Goal: Contribute content

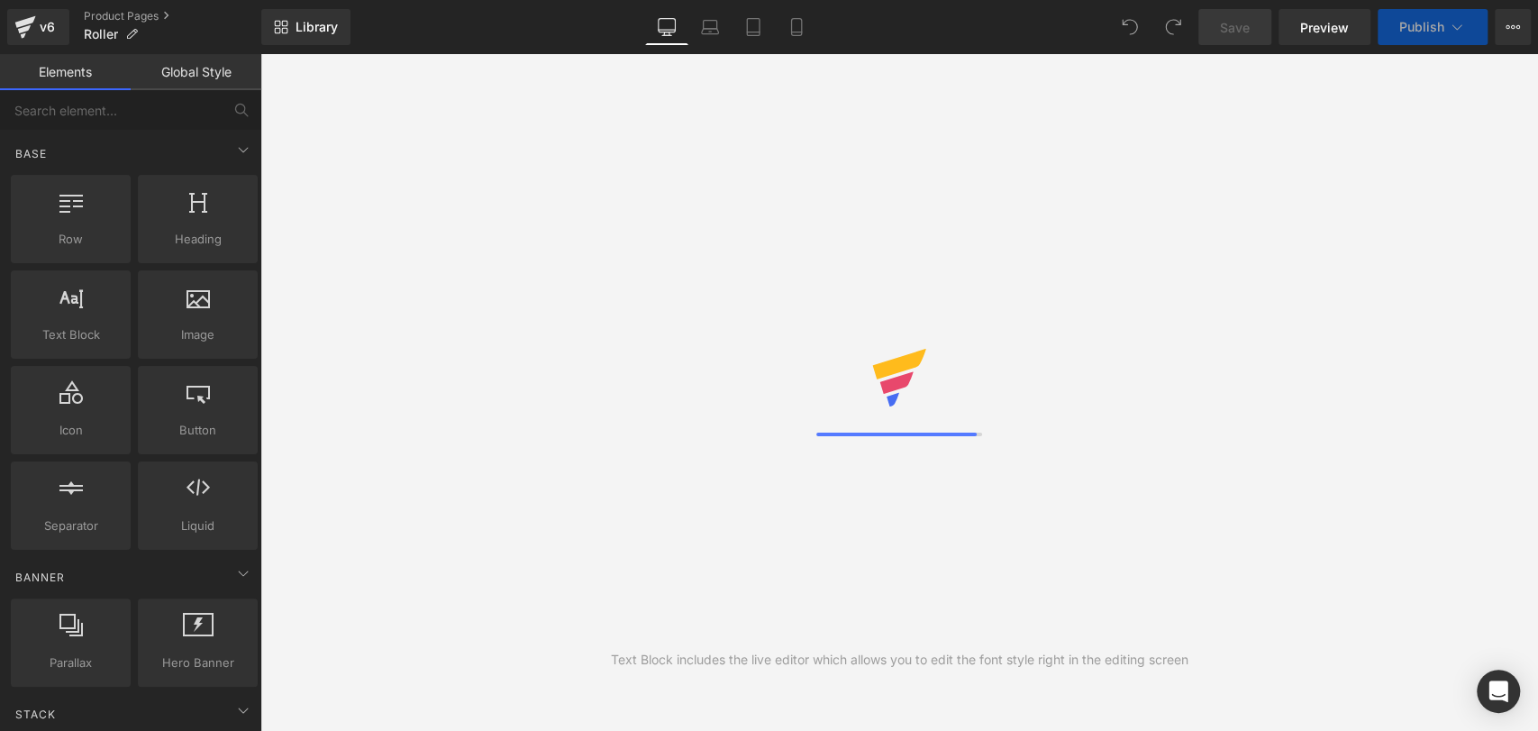
drag, startPoint x: 0, startPoint y: 0, endPoint x: 802, endPoint y: 31, distance: 802.3
click at [802, 31] on icon at bounding box center [796, 27] width 18 height 18
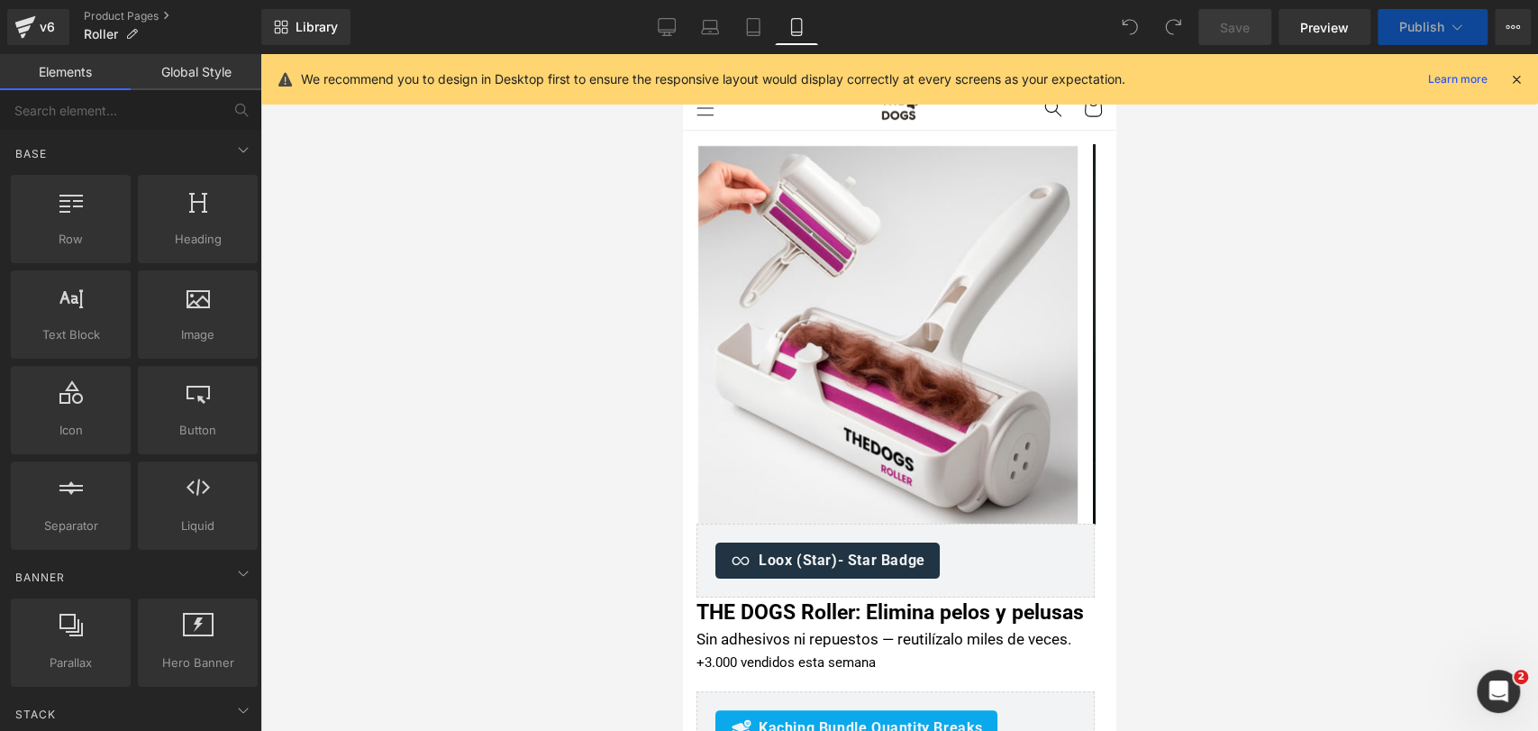
click at [1513, 79] on icon at bounding box center [1516, 79] width 16 height 16
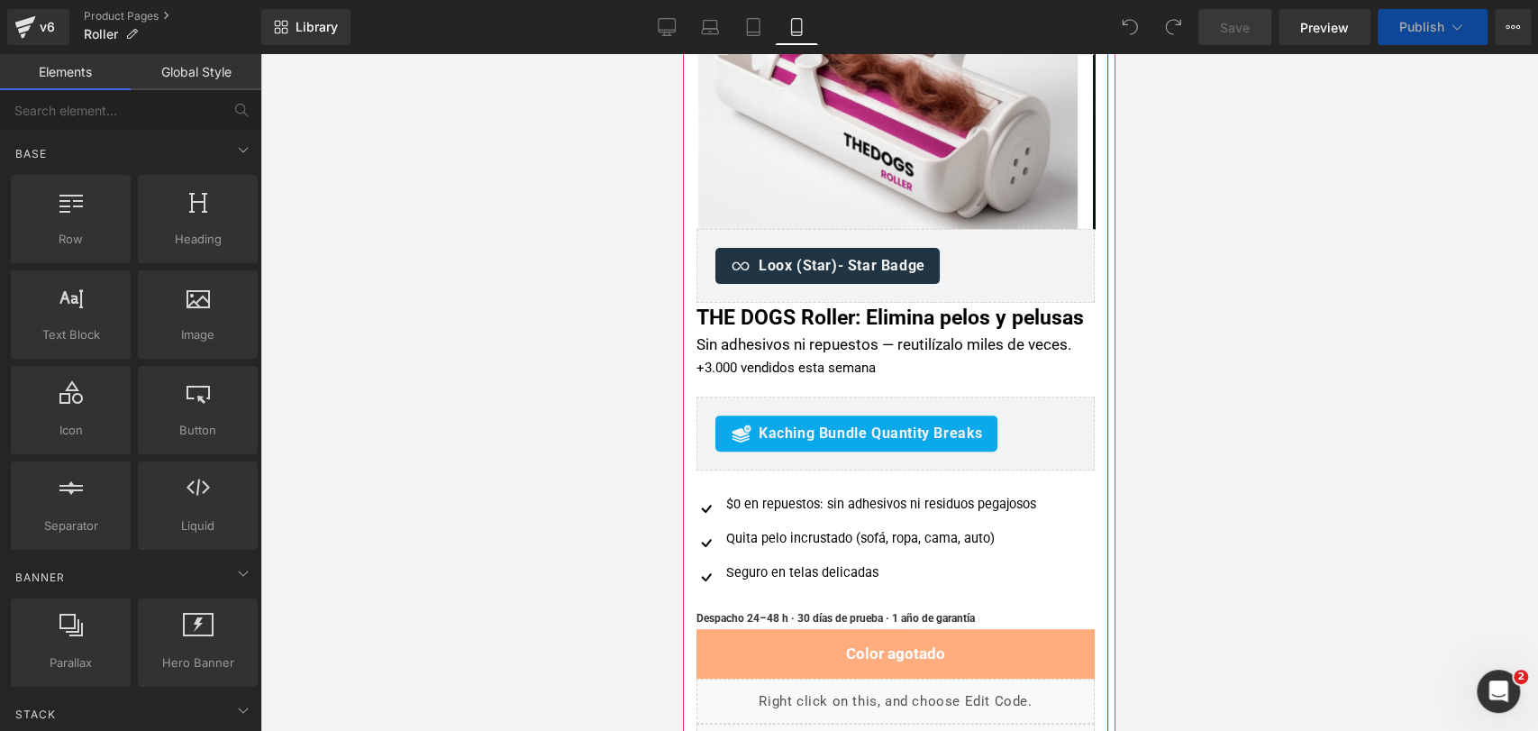
scroll to position [298, 0]
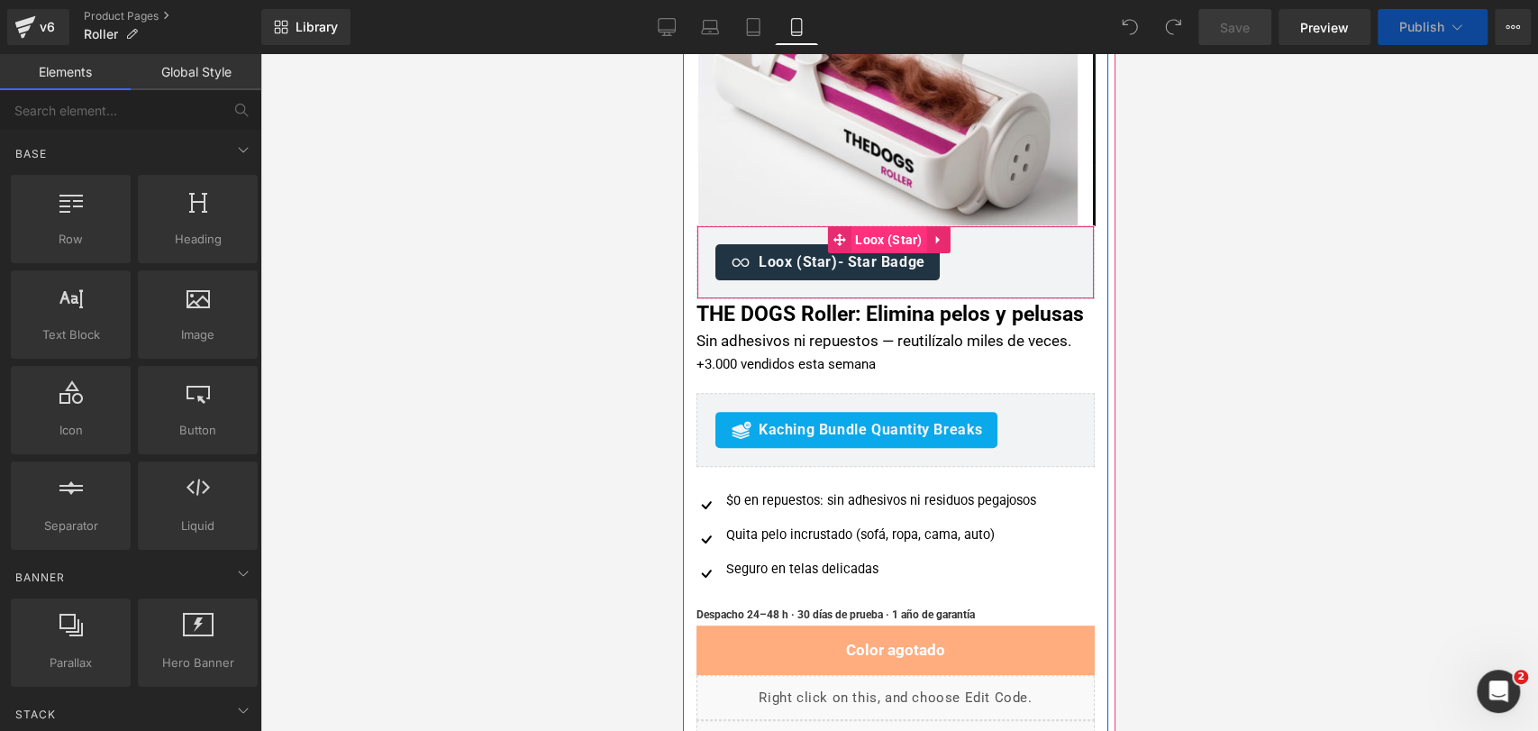
click at [868, 240] on span "Loox (Star)" at bounding box center [888, 239] width 76 height 27
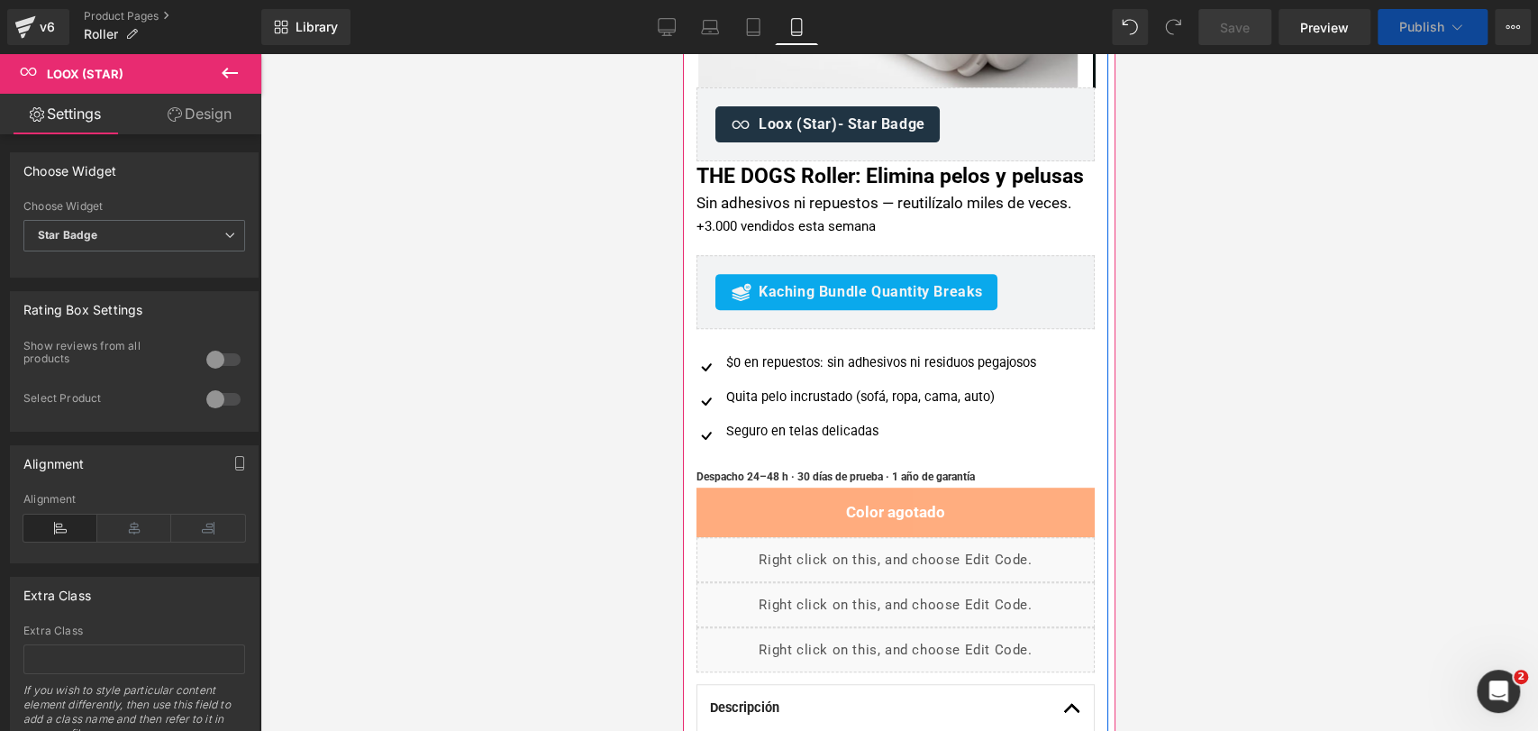
scroll to position [470, 0]
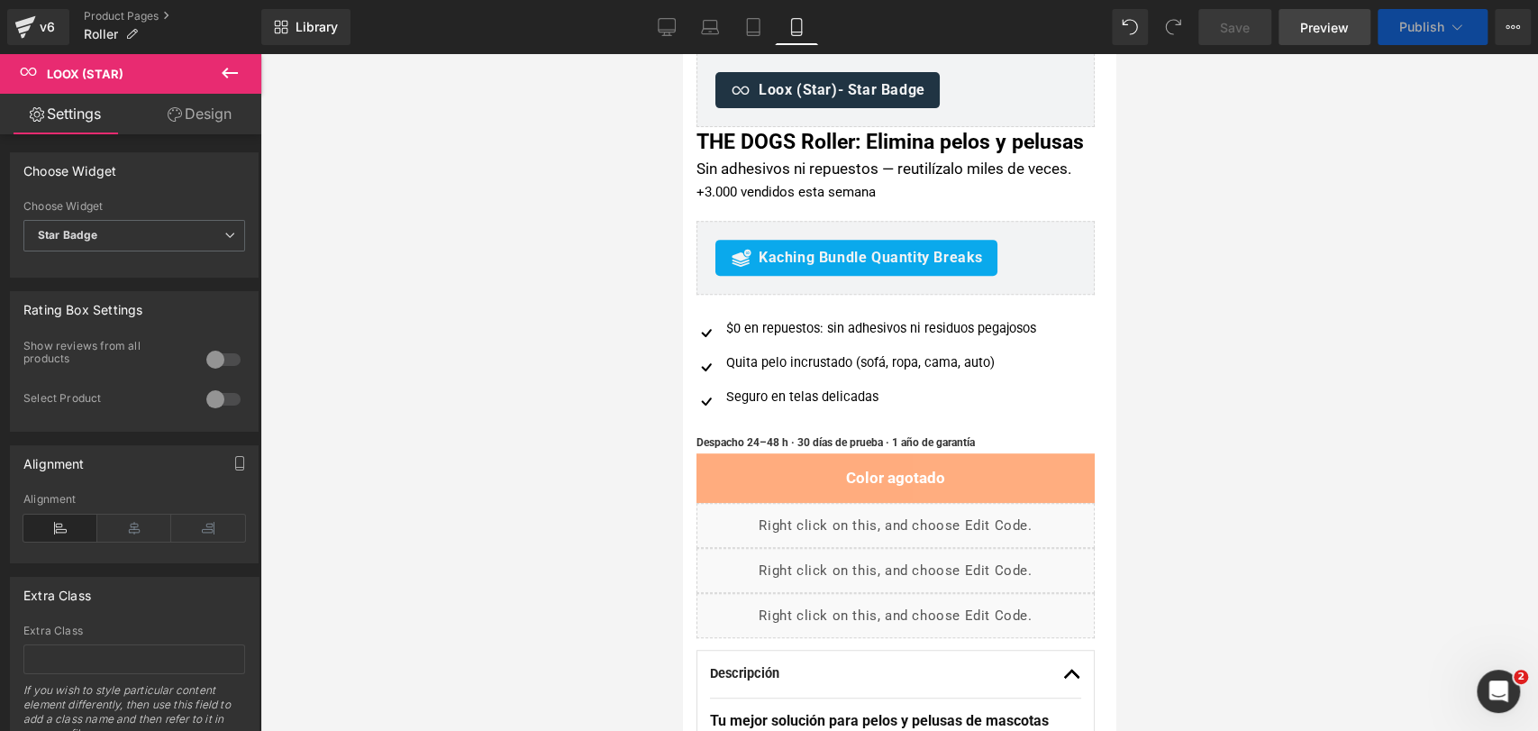
click at [1341, 23] on span "Preview" at bounding box center [1324, 27] width 49 height 19
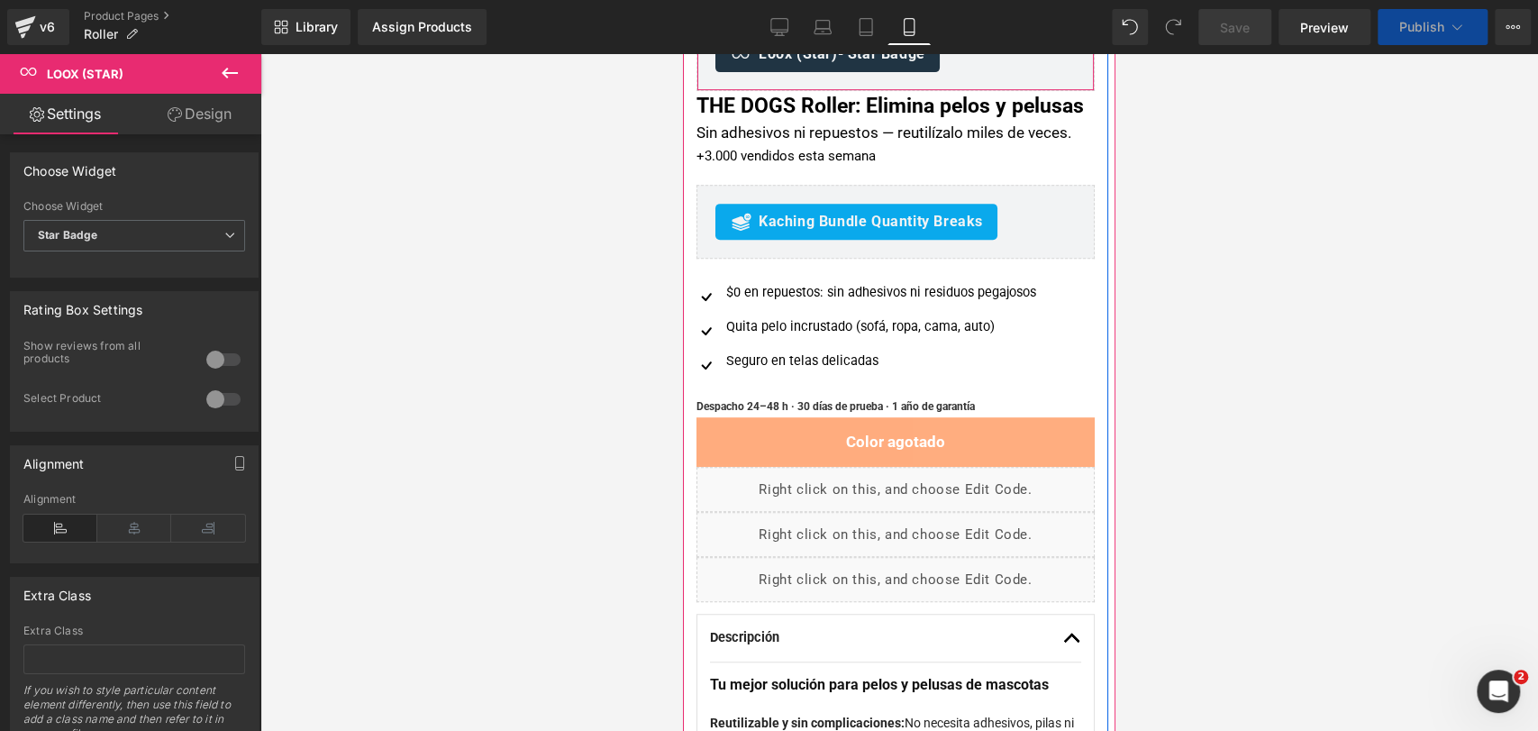
scroll to position [511, 0]
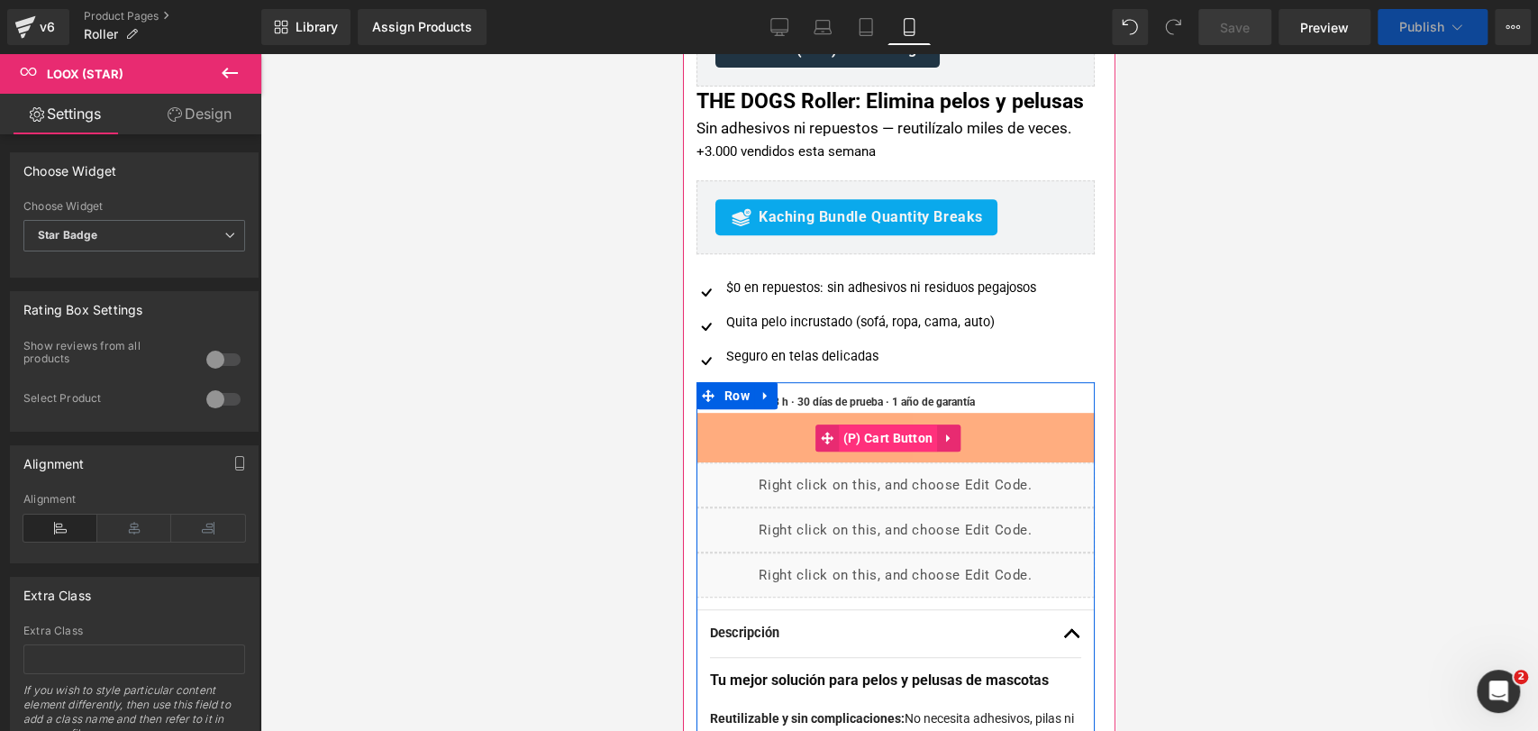
click at [882, 451] on span "(P) Cart Button" at bounding box center [888, 437] width 99 height 27
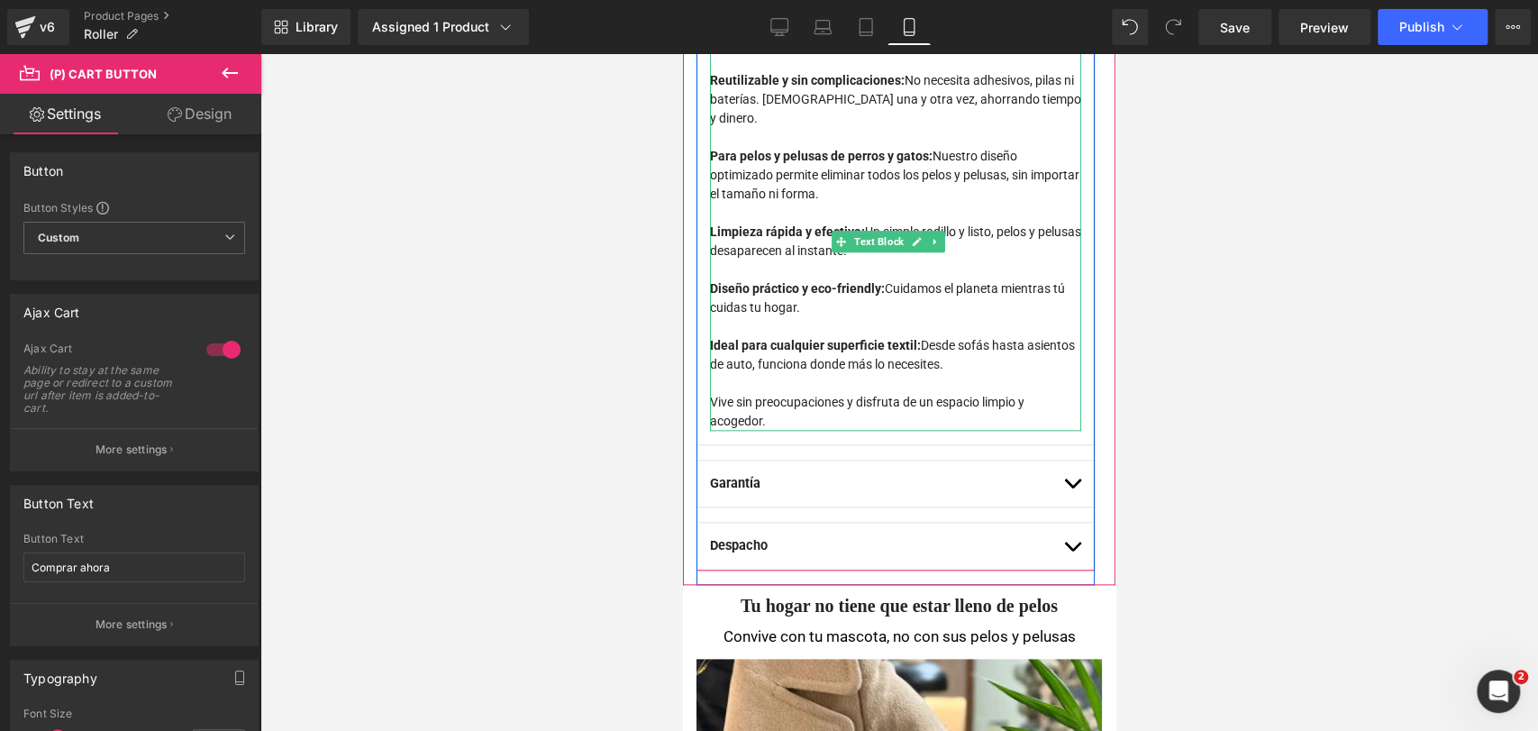
scroll to position [1075, 0]
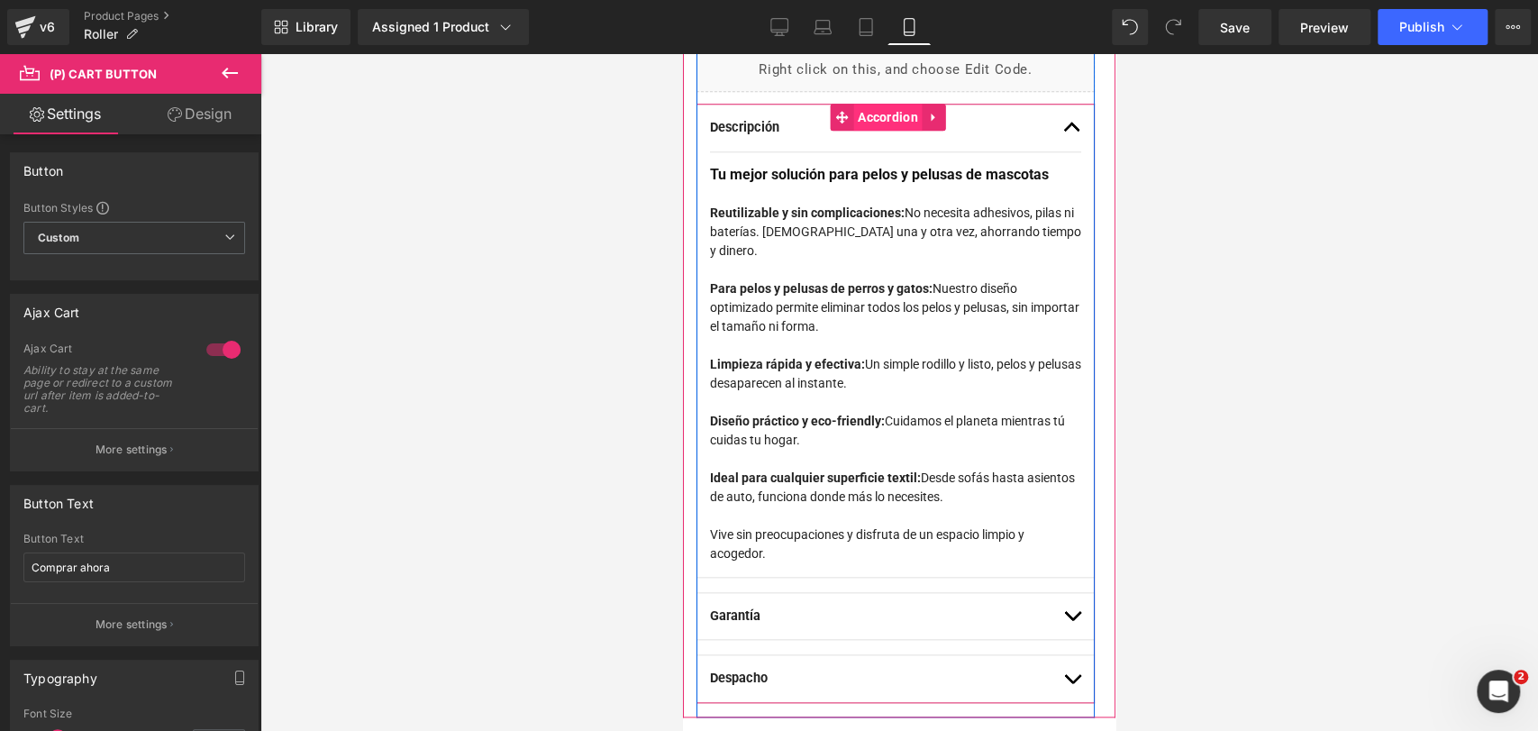
click at [886, 120] on span "Accordion" at bounding box center [887, 117] width 69 height 27
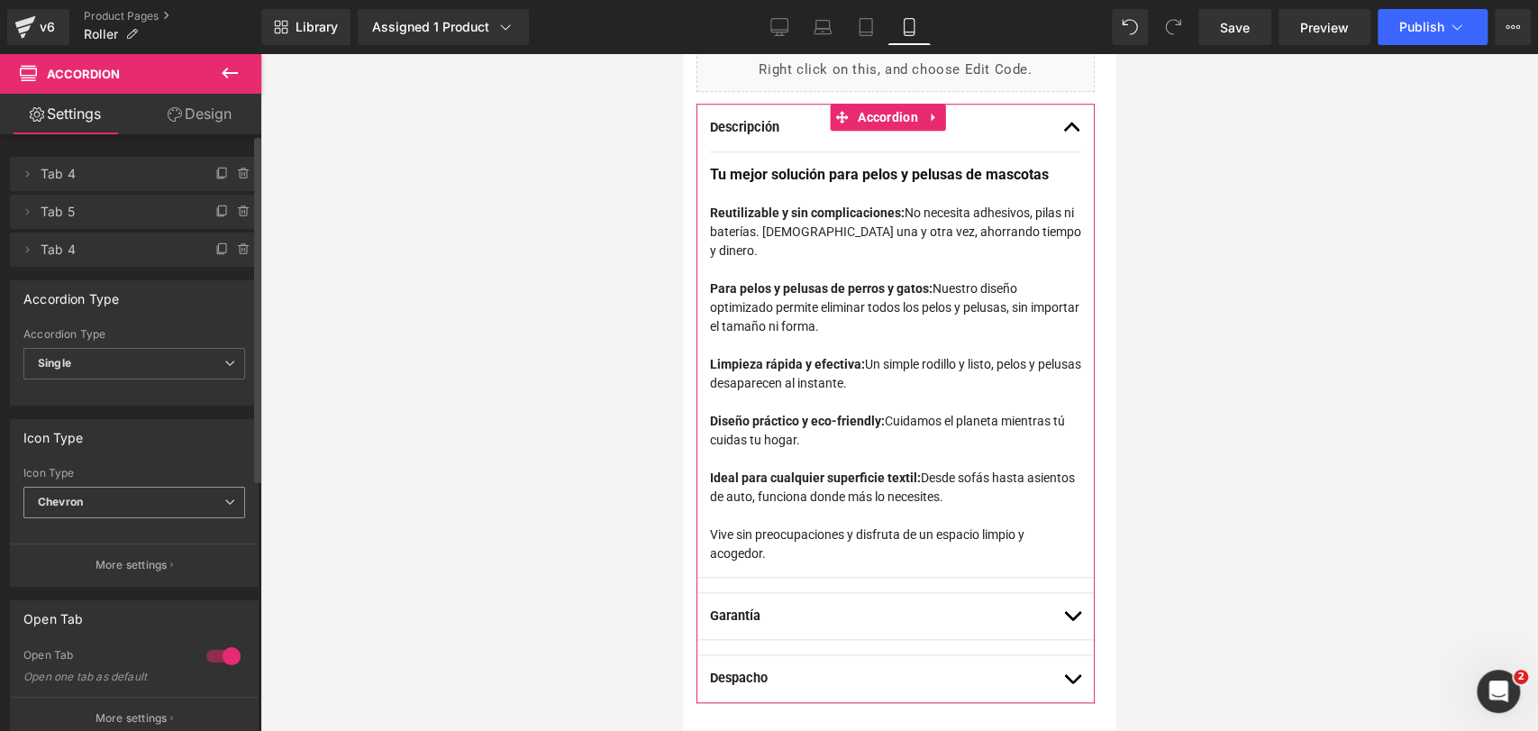
click at [136, 510] on span "Chevron" at bounding box center [134, 502] width 222 height 32
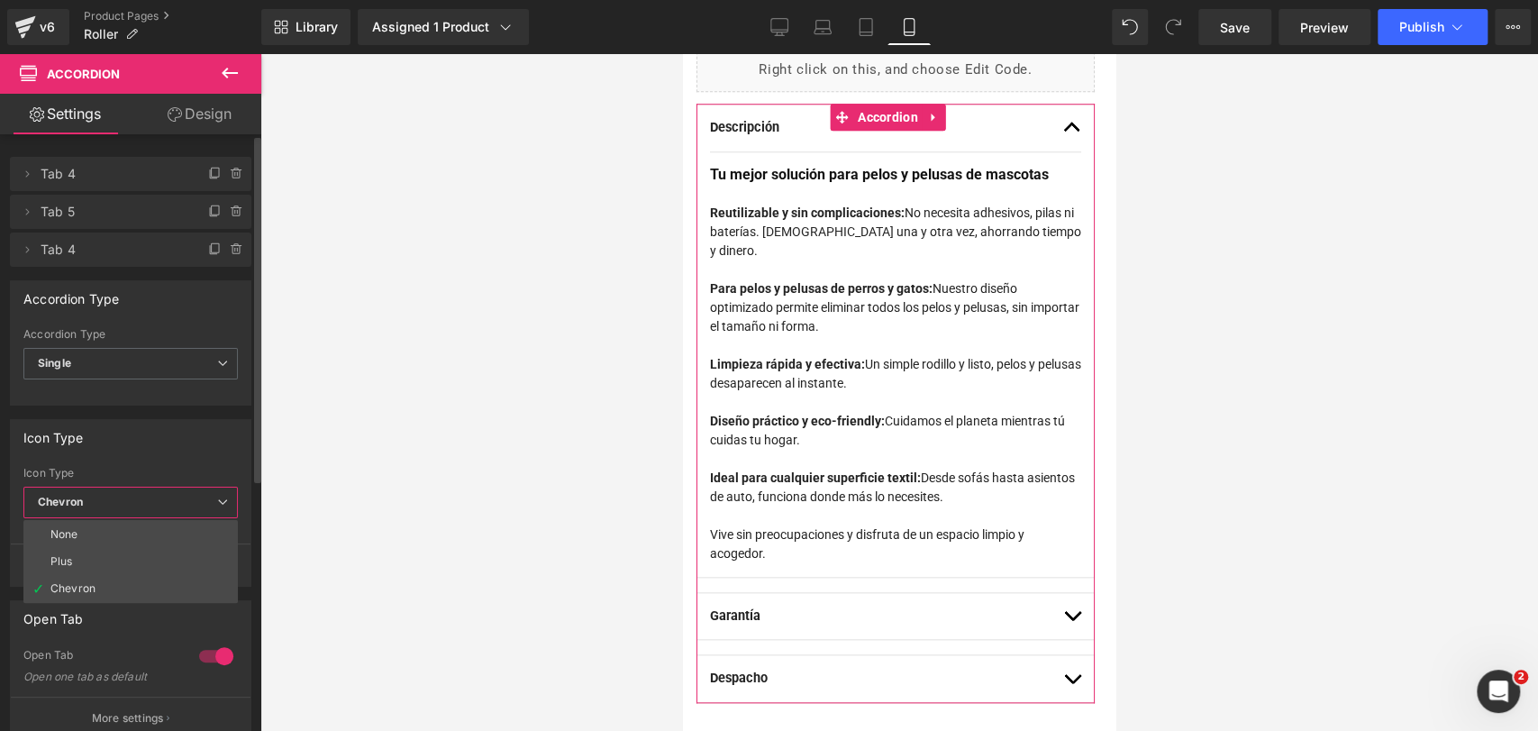
click at [136, 510] on span "Chevron" at bounding box center [130, 502] width 214 height 32
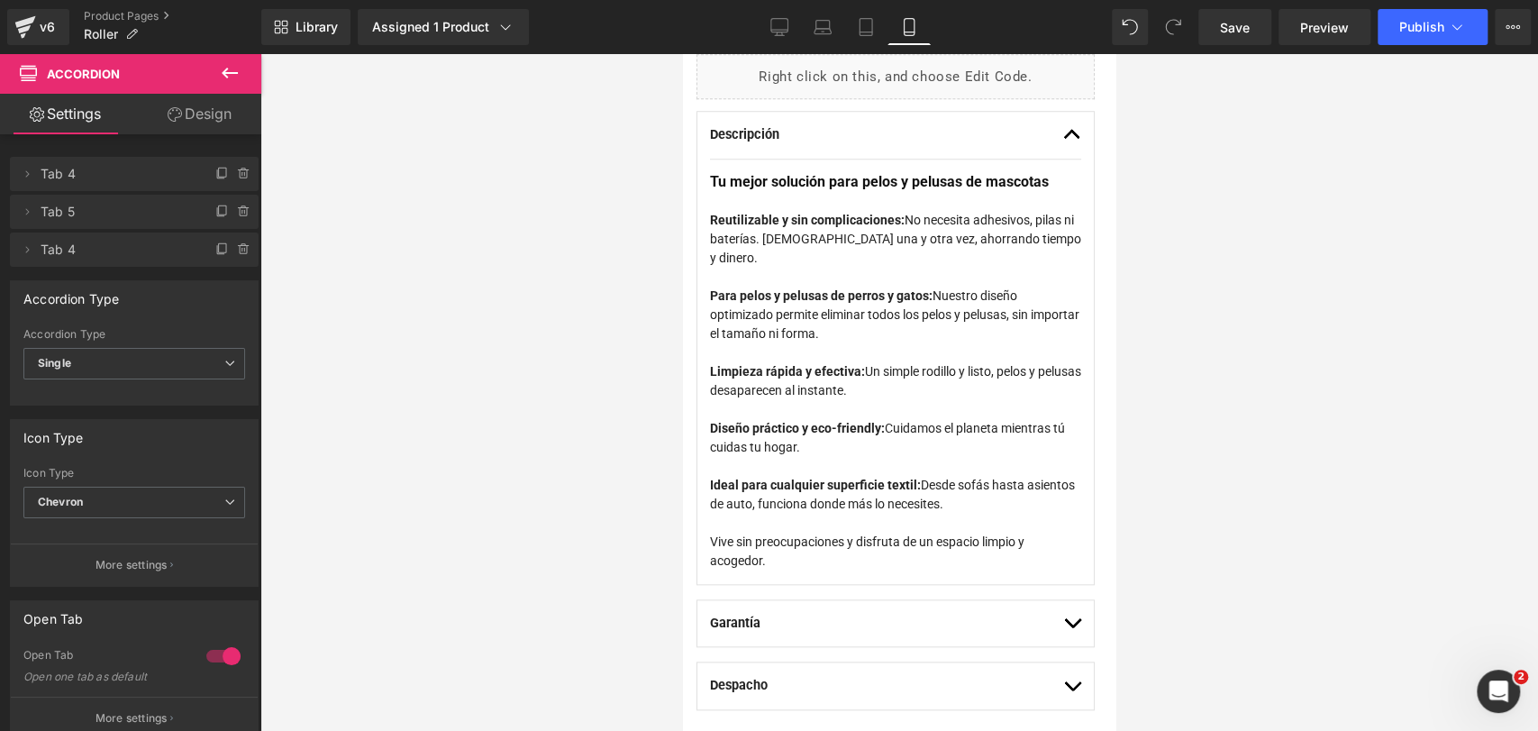
scroll to position [1066, 0]
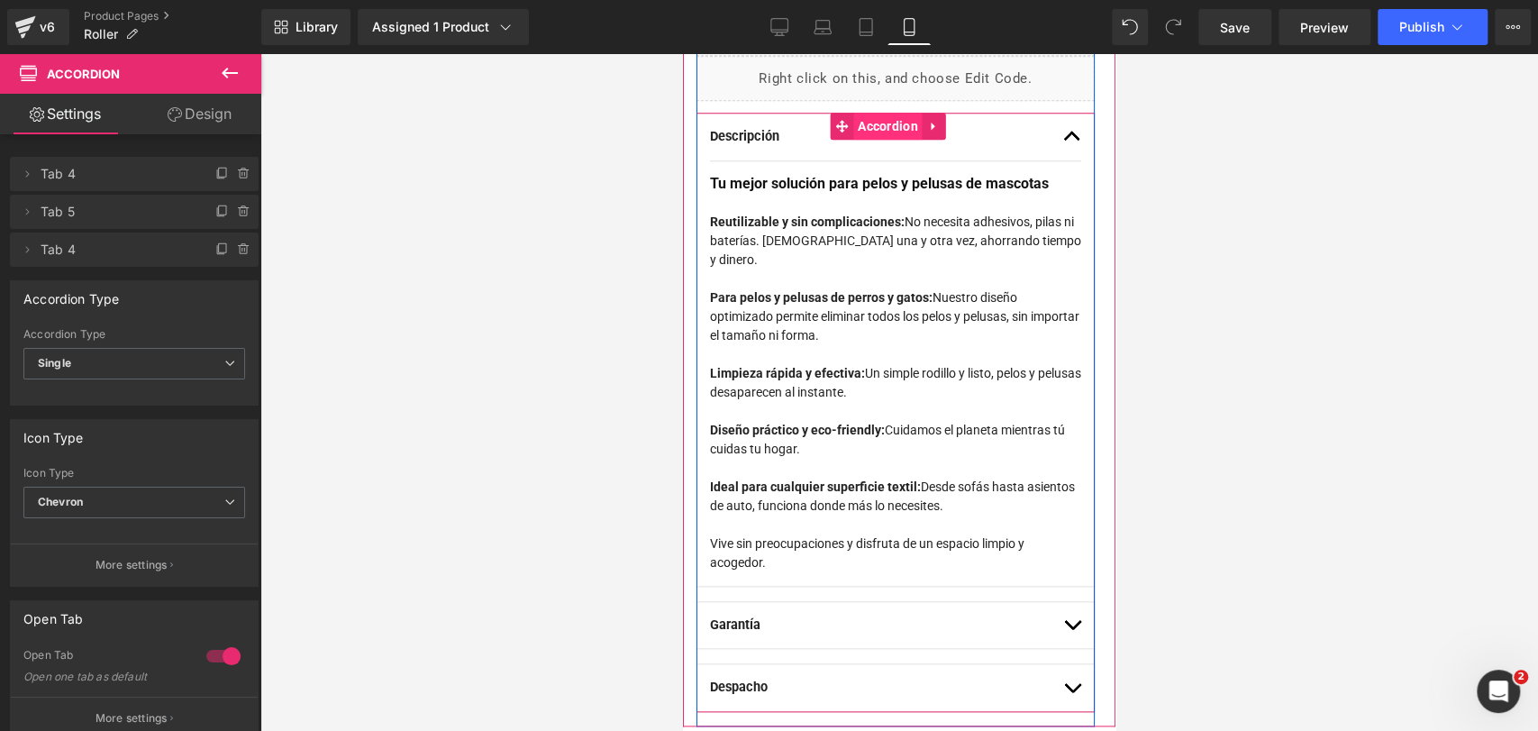
click at [882, 131] on span "Accordion" at bounding box center [887, 126] width 69 height 27
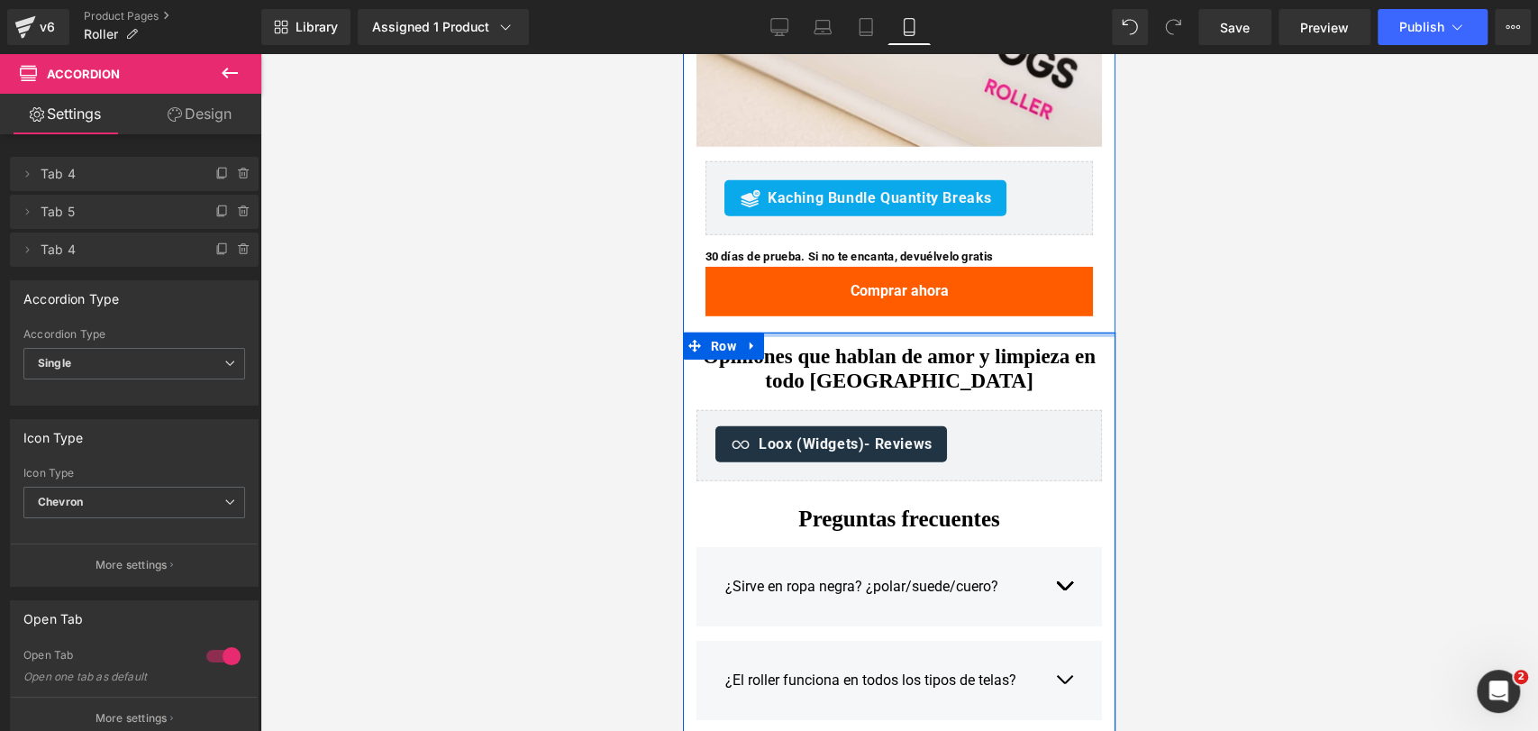
scroll to position [3405, 0]
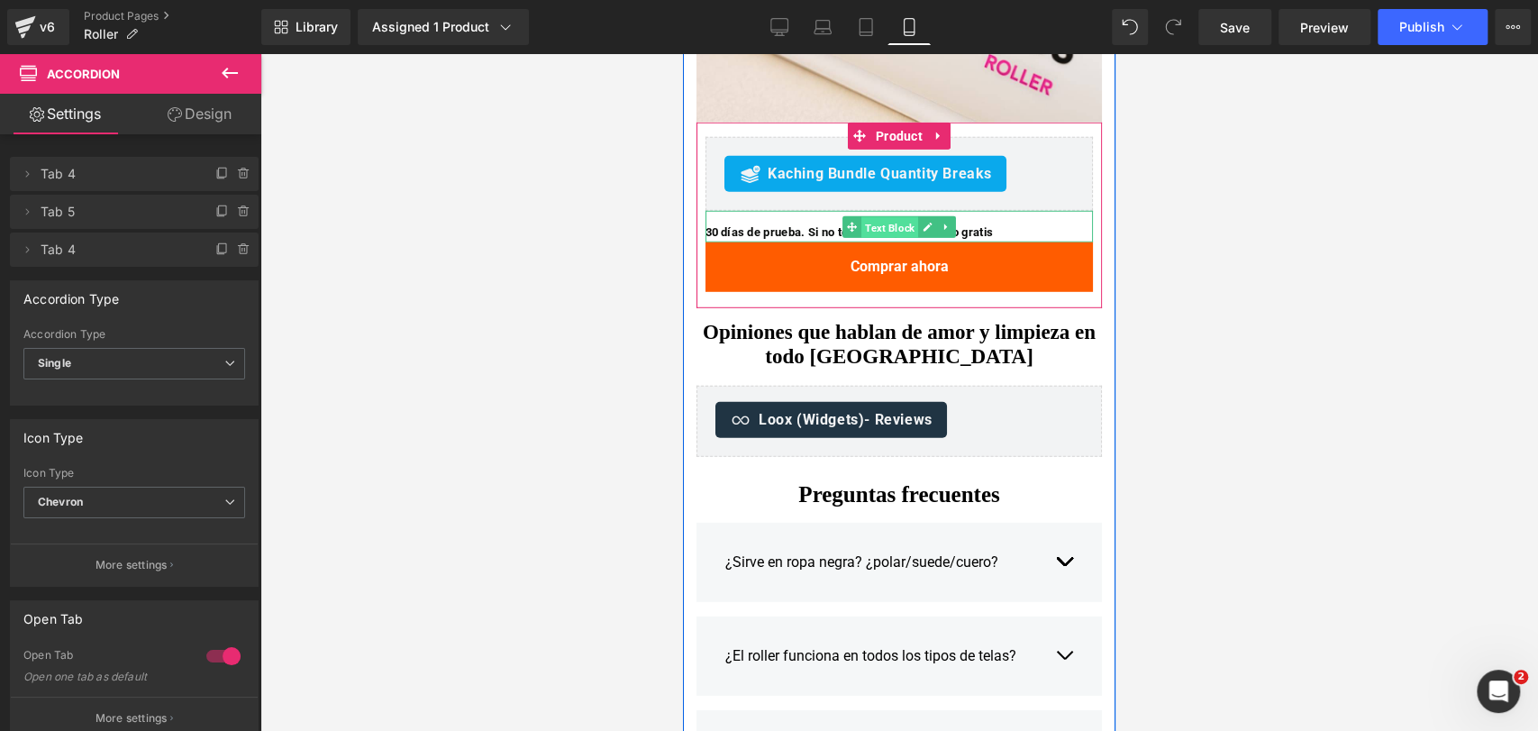
click at [882, 226] on span "Text Block" at bounding box center [889, 227] width 57 height 22
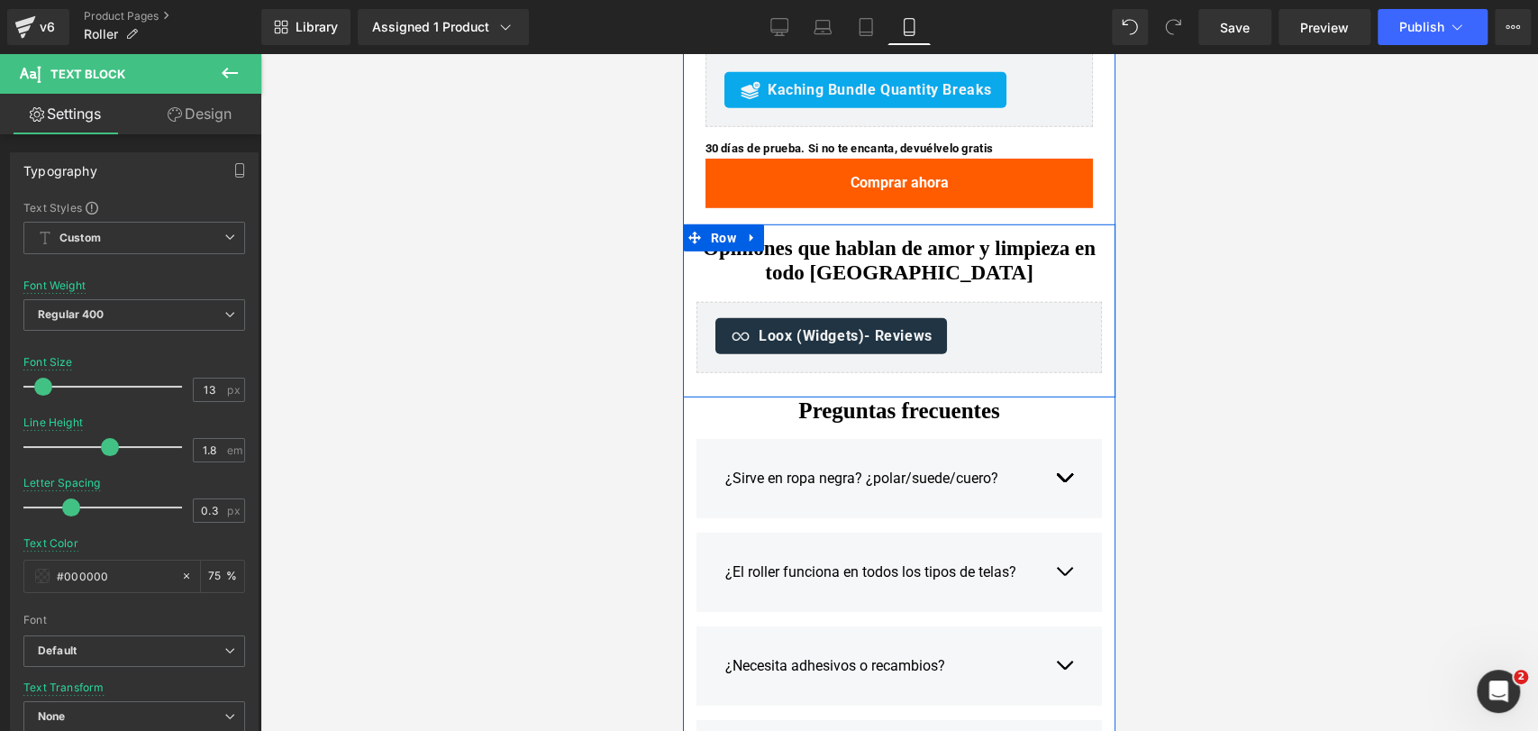
scroll to position [3546, 0]
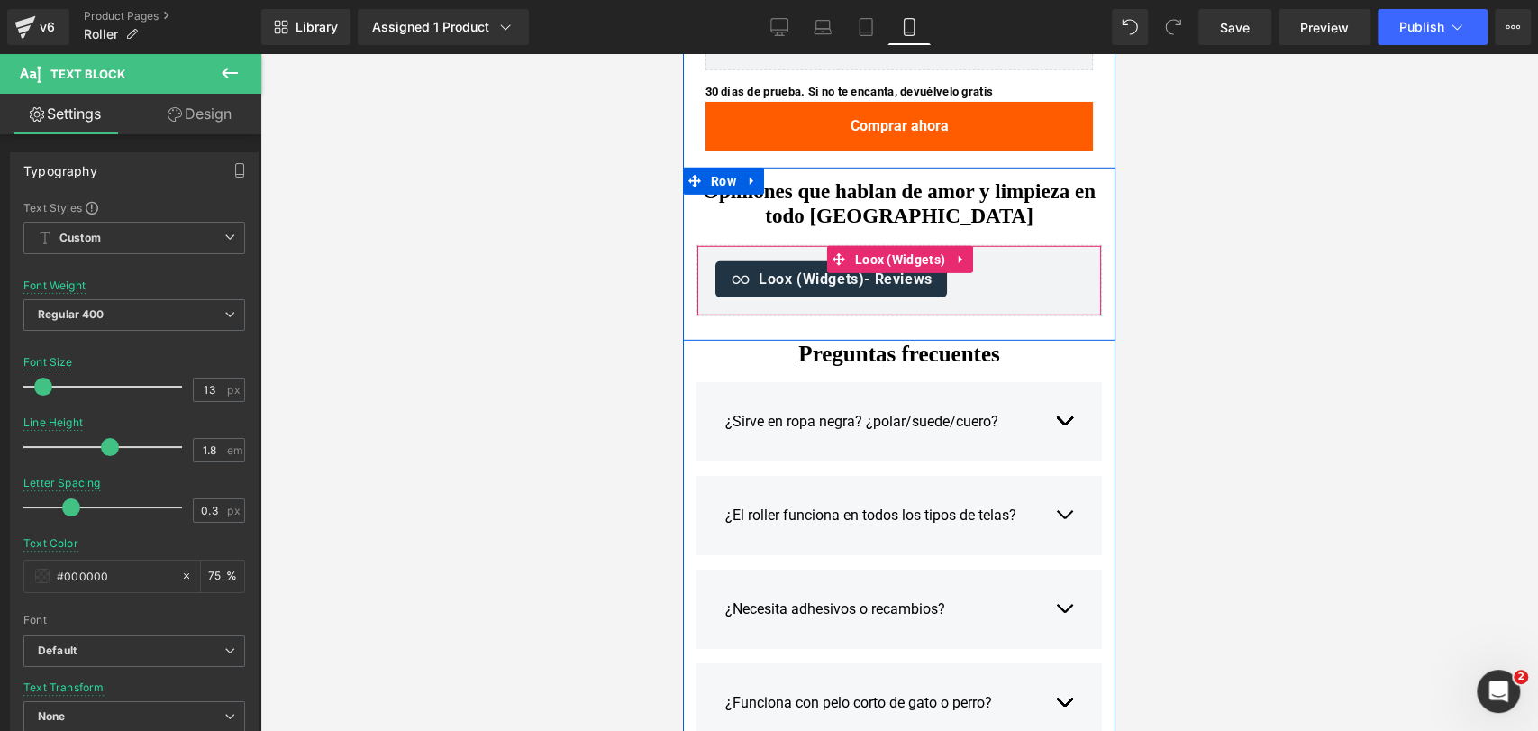
click at [864, 272] on span "- Reviews" at bounding box center [898, 278] width 68 height 17
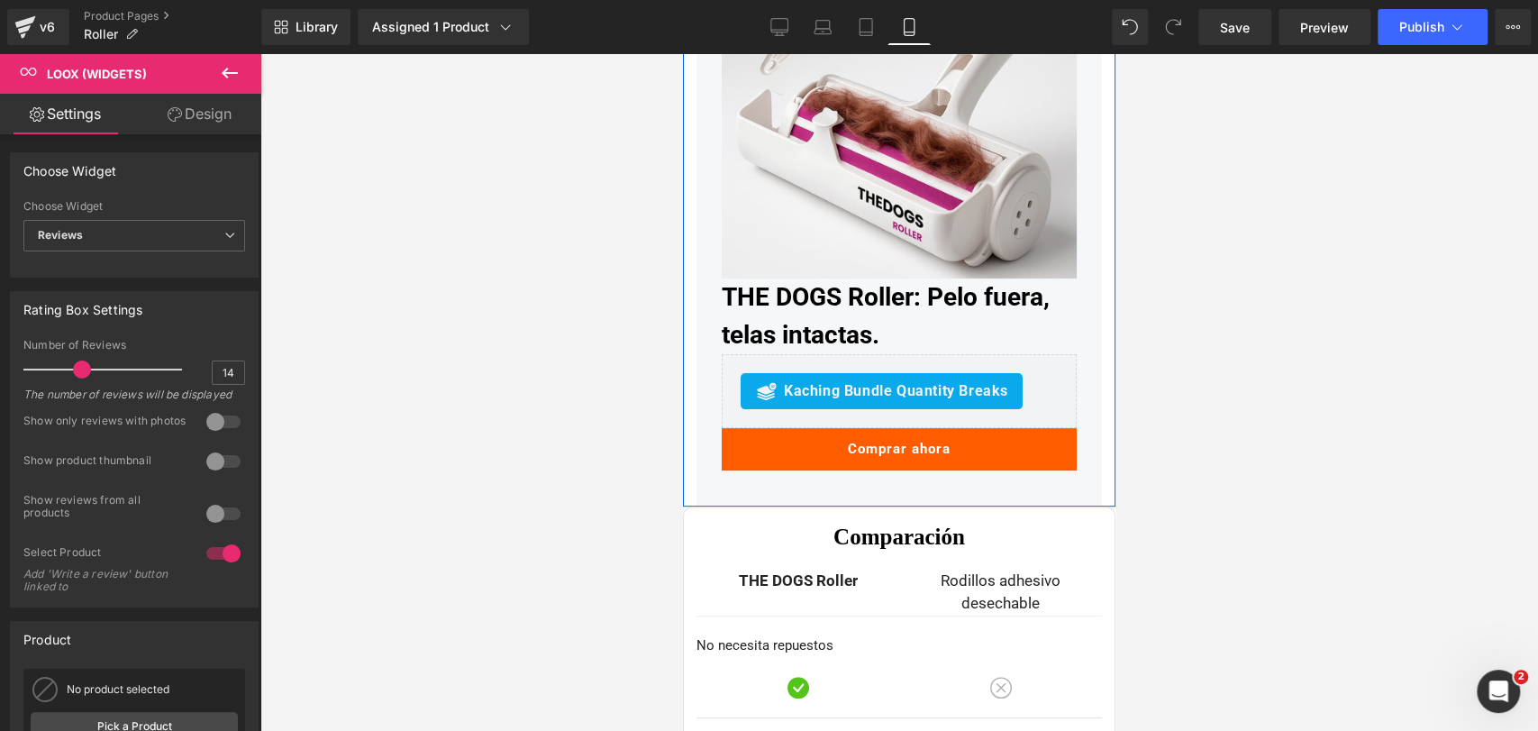
scroll to position [4925, 0]
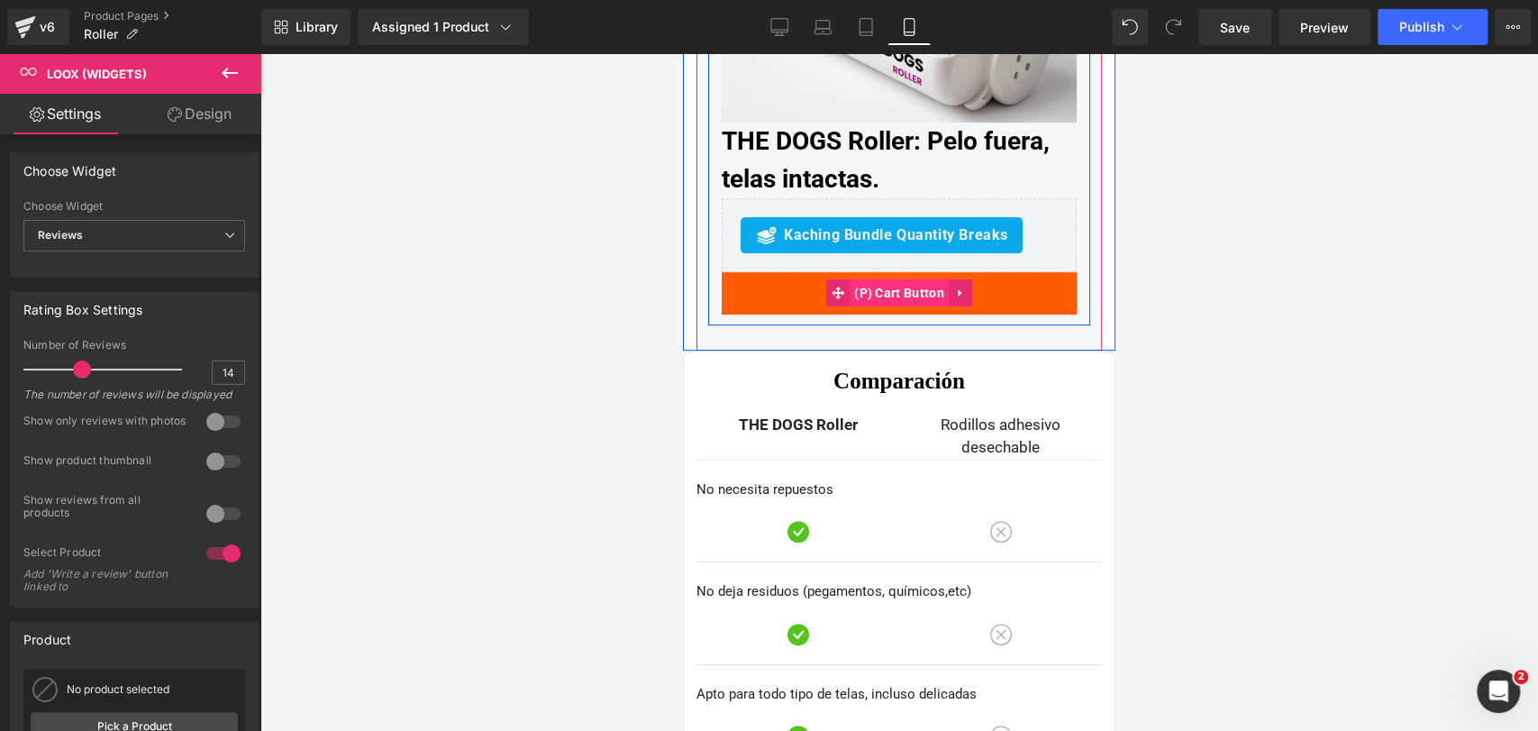
click at [886, 295] on span "(P) Cart Button" at bounding box center [898, 292] width 99 height 27
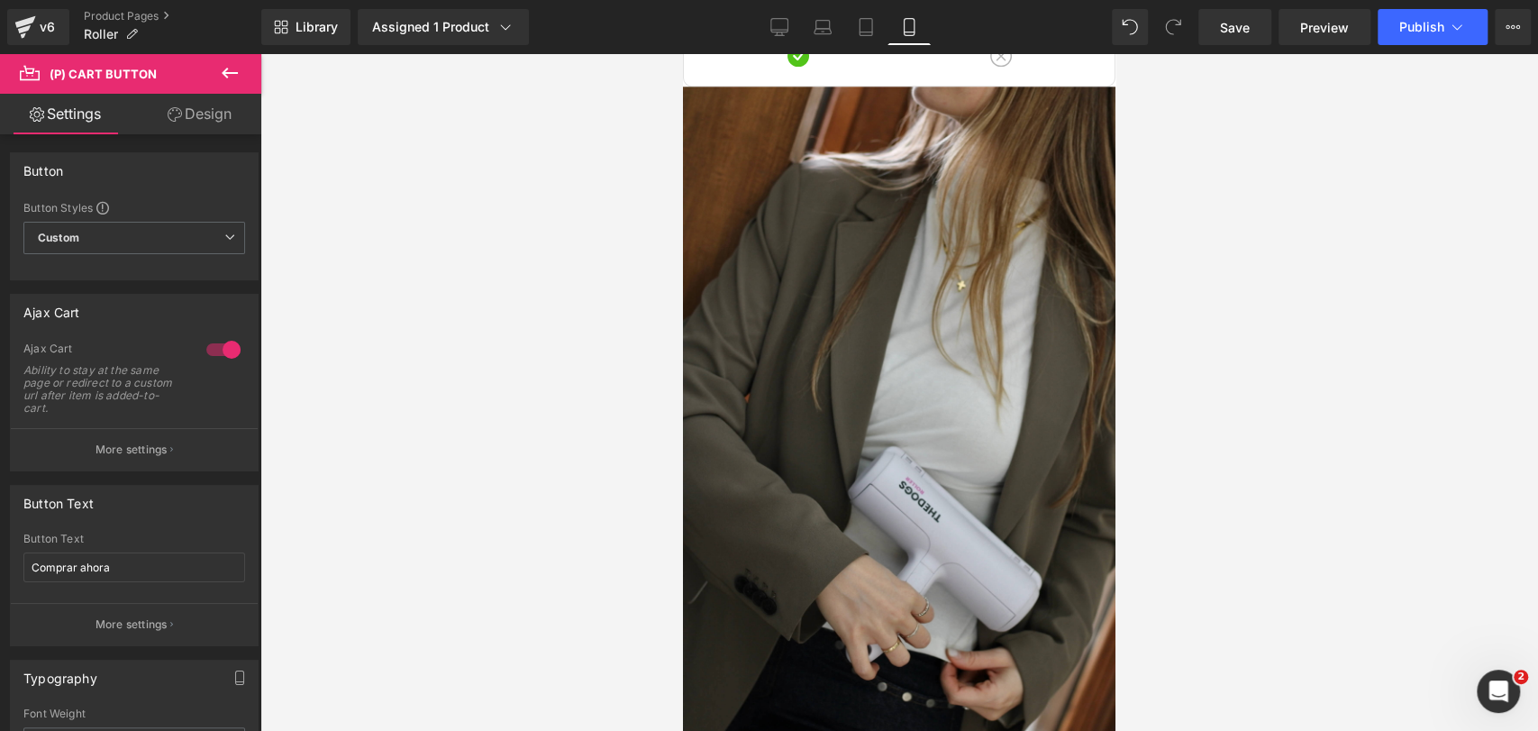
scroll to position [6111, 0]
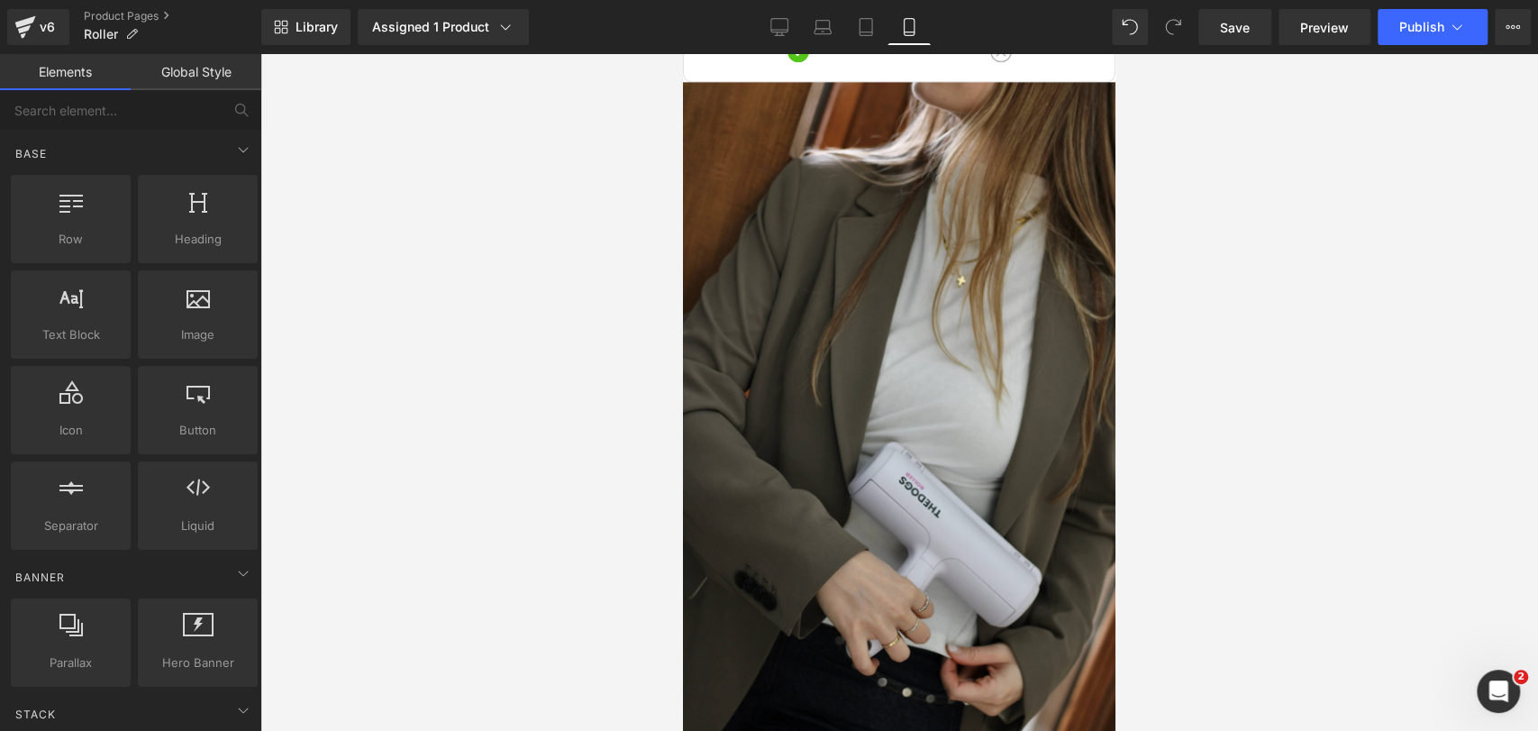
click at [1216, 422] on div at bounding box center [898, 392] width 1277 height 677
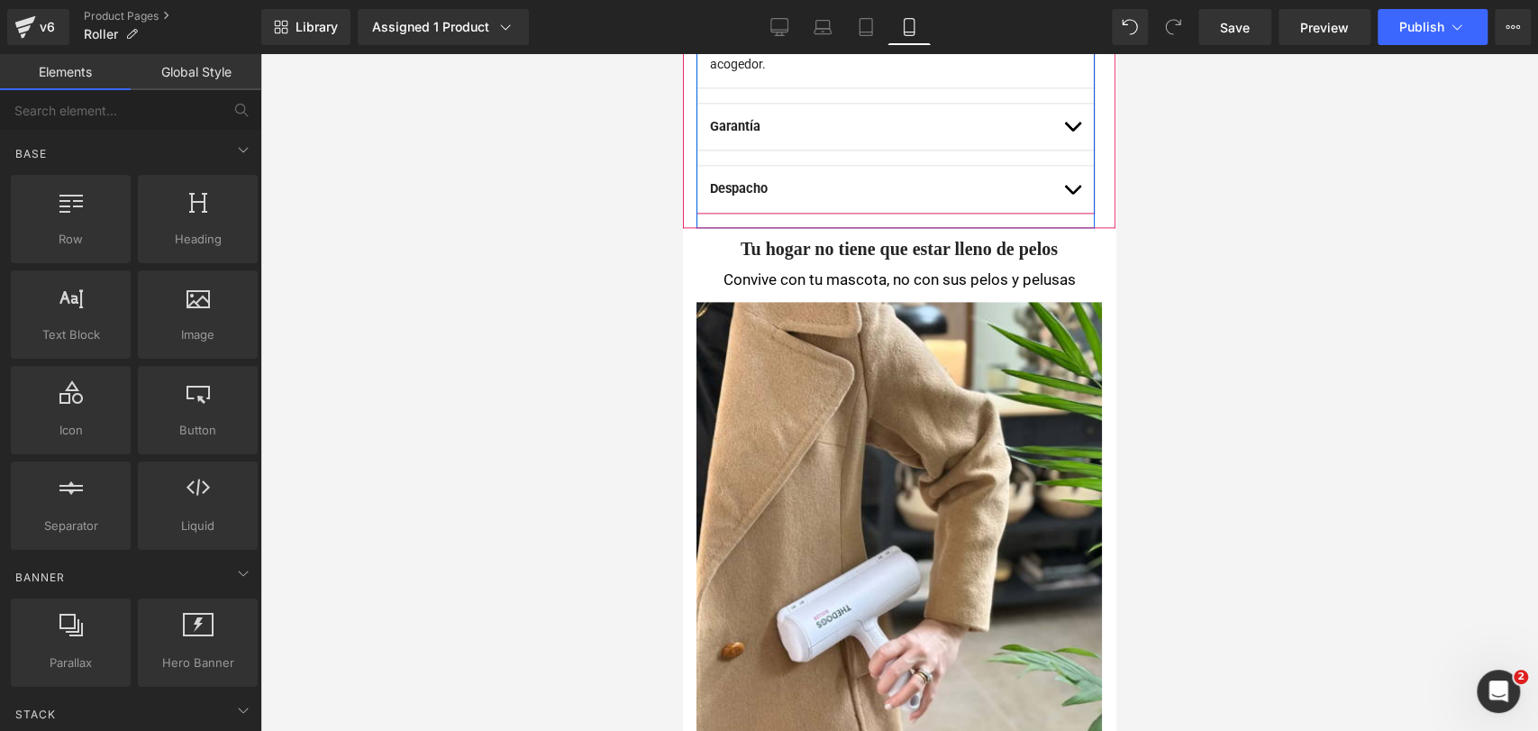
scroll to position [1570, 0]
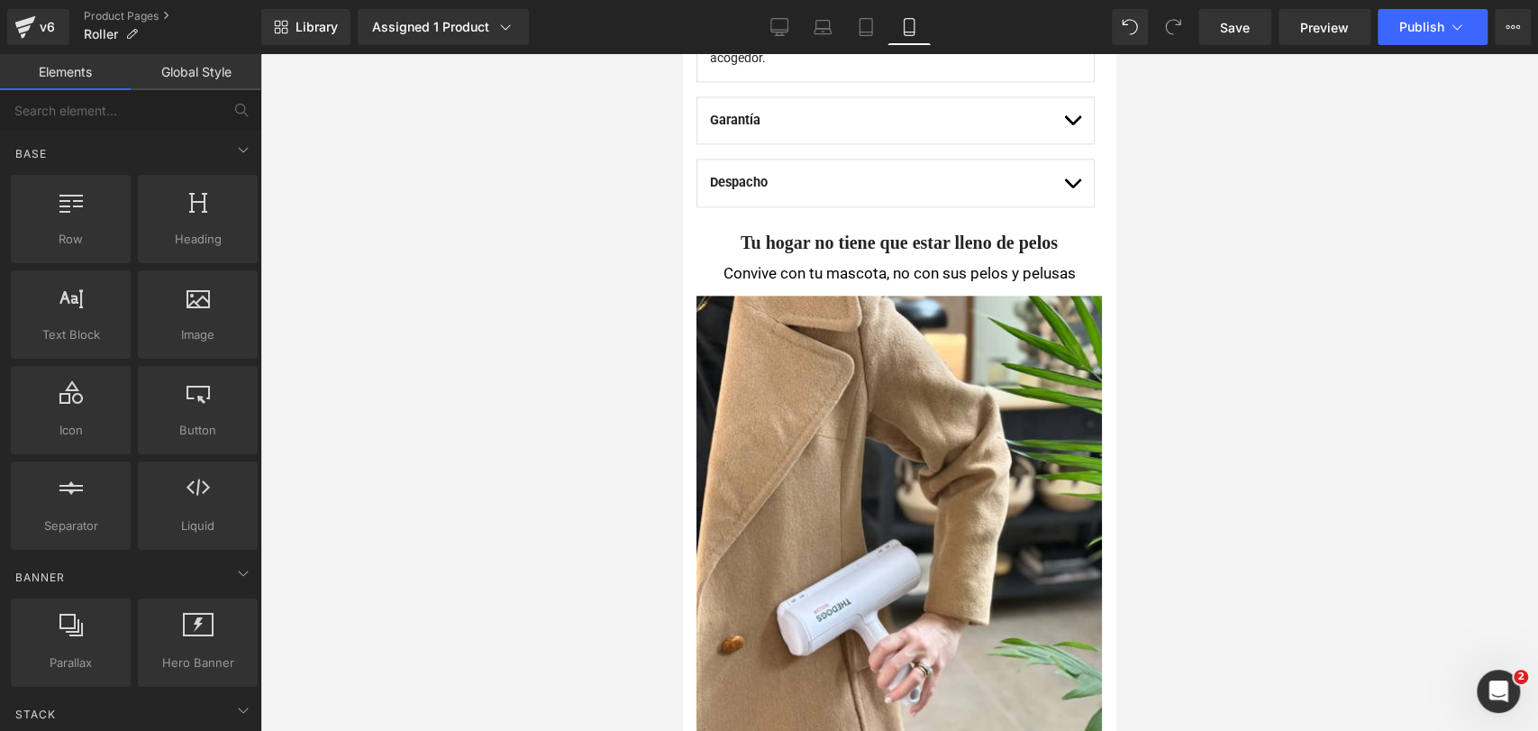
click at [877, 268] on div "Convive con tu mascota, no con sus pelos y pelusas Text Block" at bounding box center [898, 276] width 405 height 40
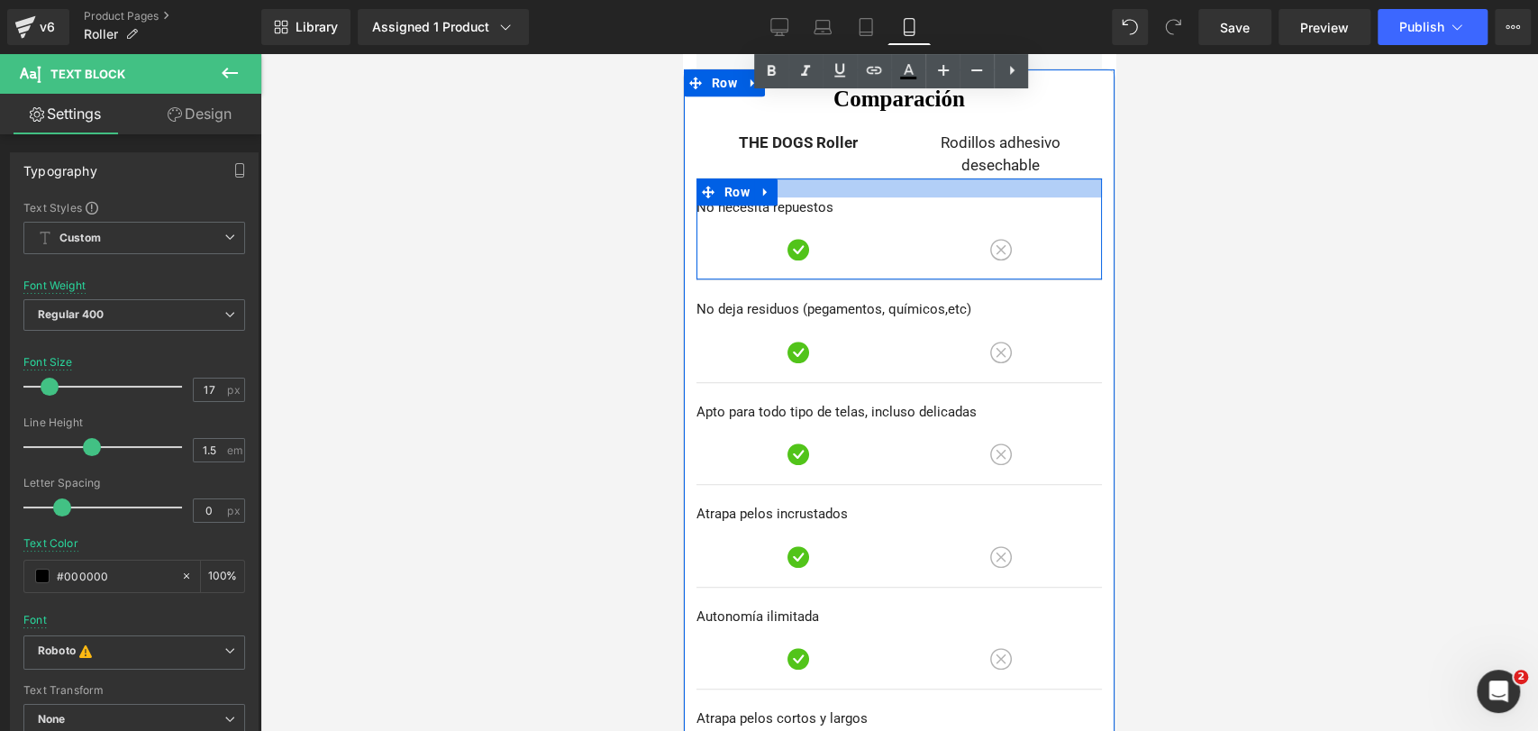
scroll to position [5197, 0]
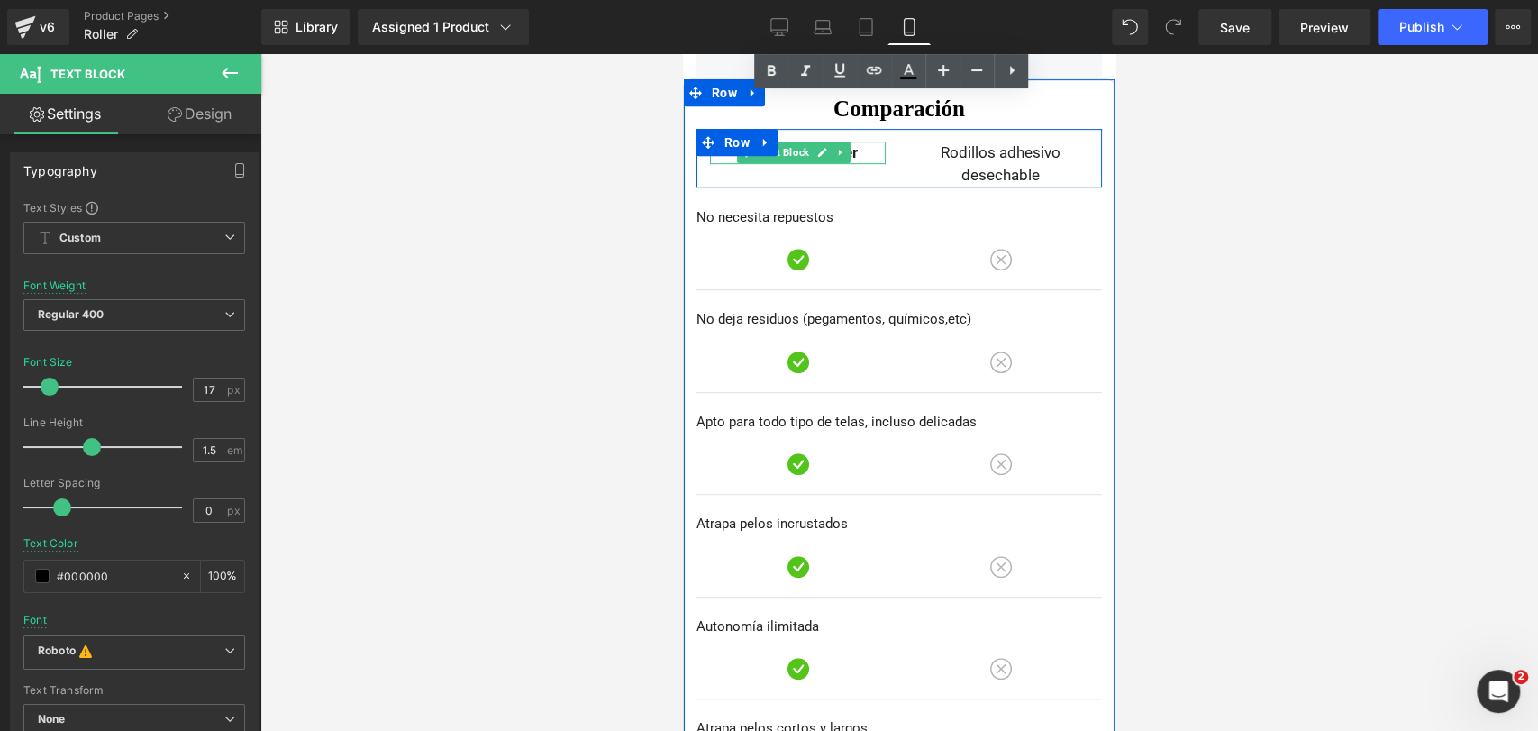
click at [824, 146] on div "THE DOGS Roller Text Block" at bounding box center [798, 152] width 176 height 23
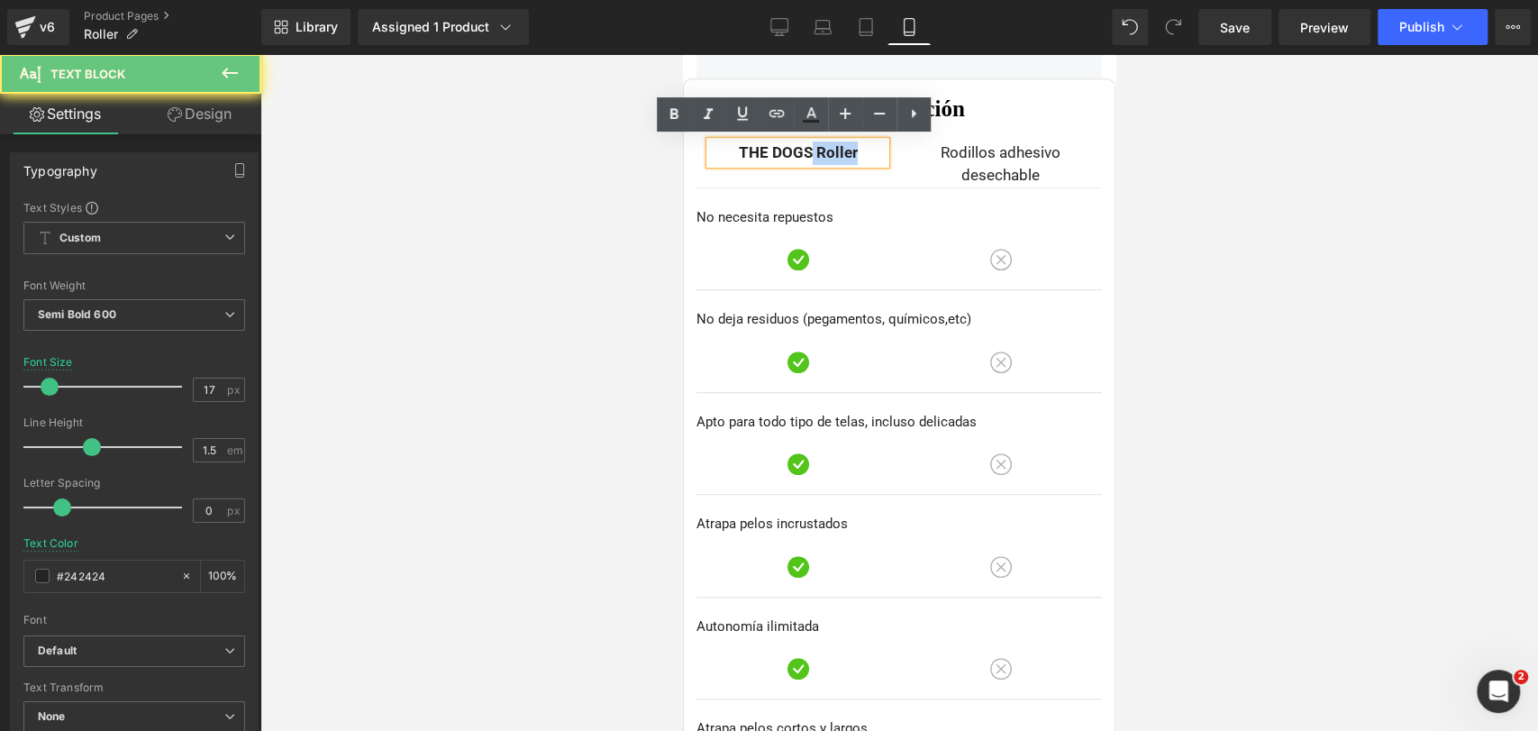
drag, startPoint x: 810, startPoint y: 149, endPoint x: 862, endPoint y: 150, distance: 52.3
click at [862, 150] on p "THE DOGS Roller" at bounding box center [798, 152] width 176 height 23
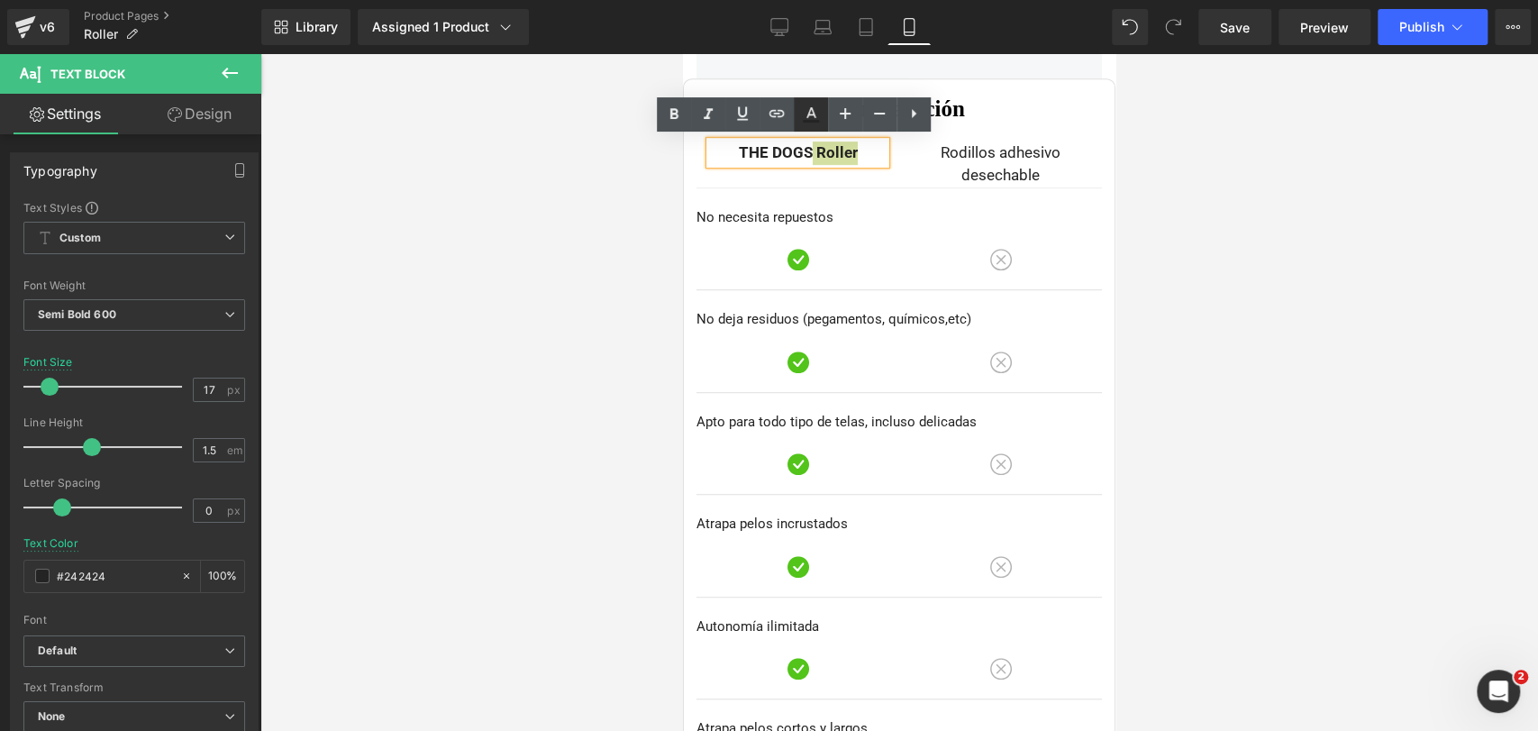
click at [813, 117] on icon at bounding box center [811, 115] width 22 height 22
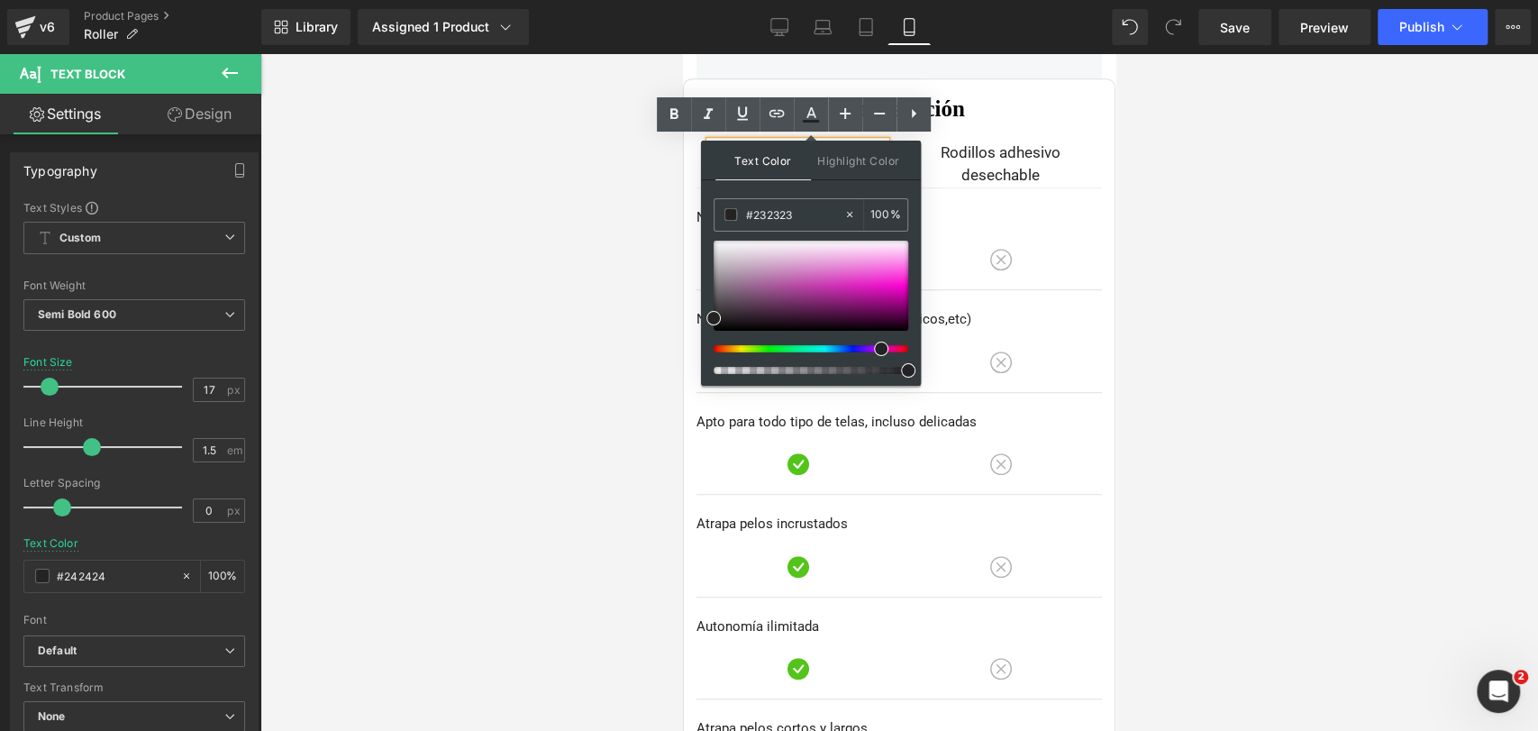
click at [874, 350] on div at bounding box center [803, 348] width 195 height 7
drag, startPoint x: 865, startPoint y: 295, endPoint x: 889, endPoint y: 289, distance: 24.9
click at [889, 289] on div at bounding box center [810, 286] width 195 height 90
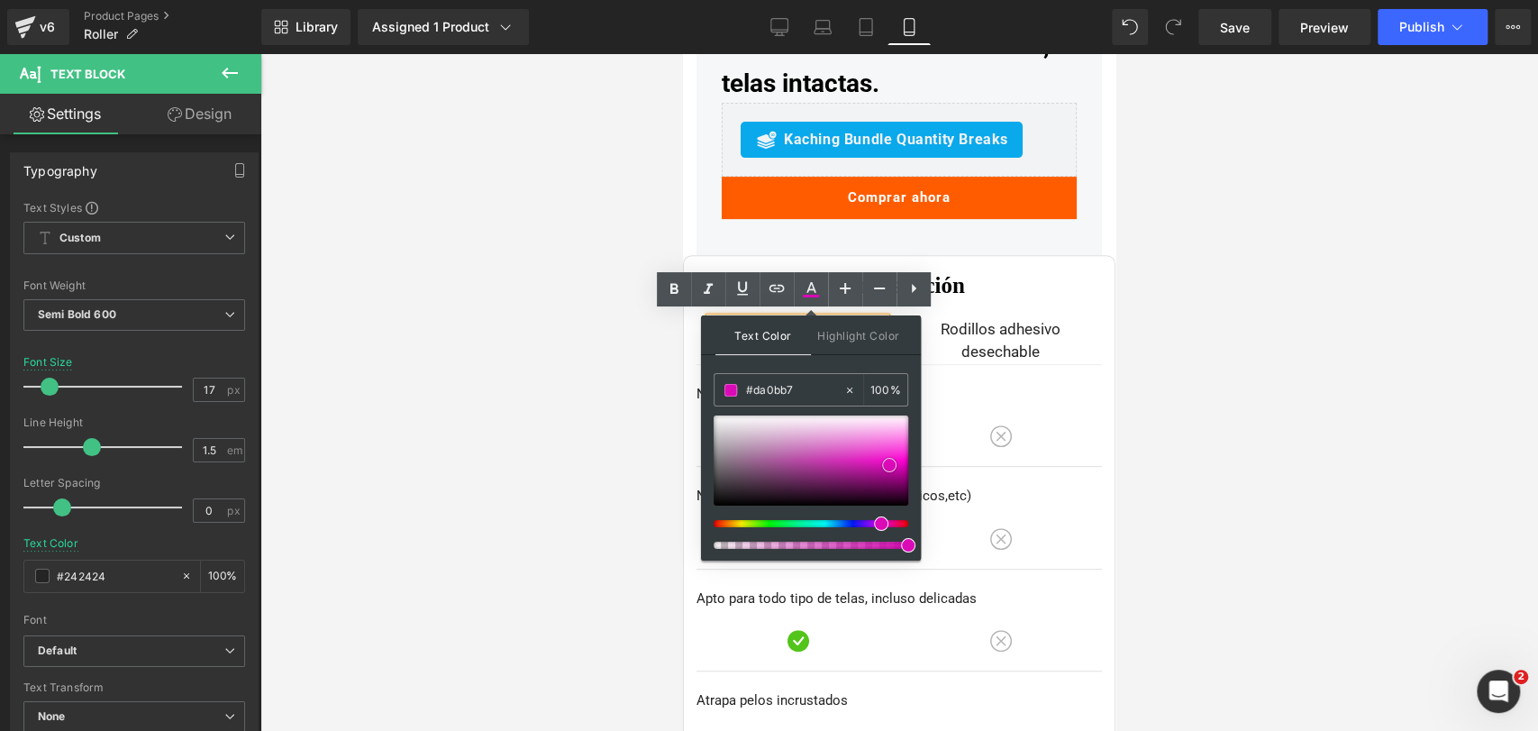
scroll to position [5022, 0]
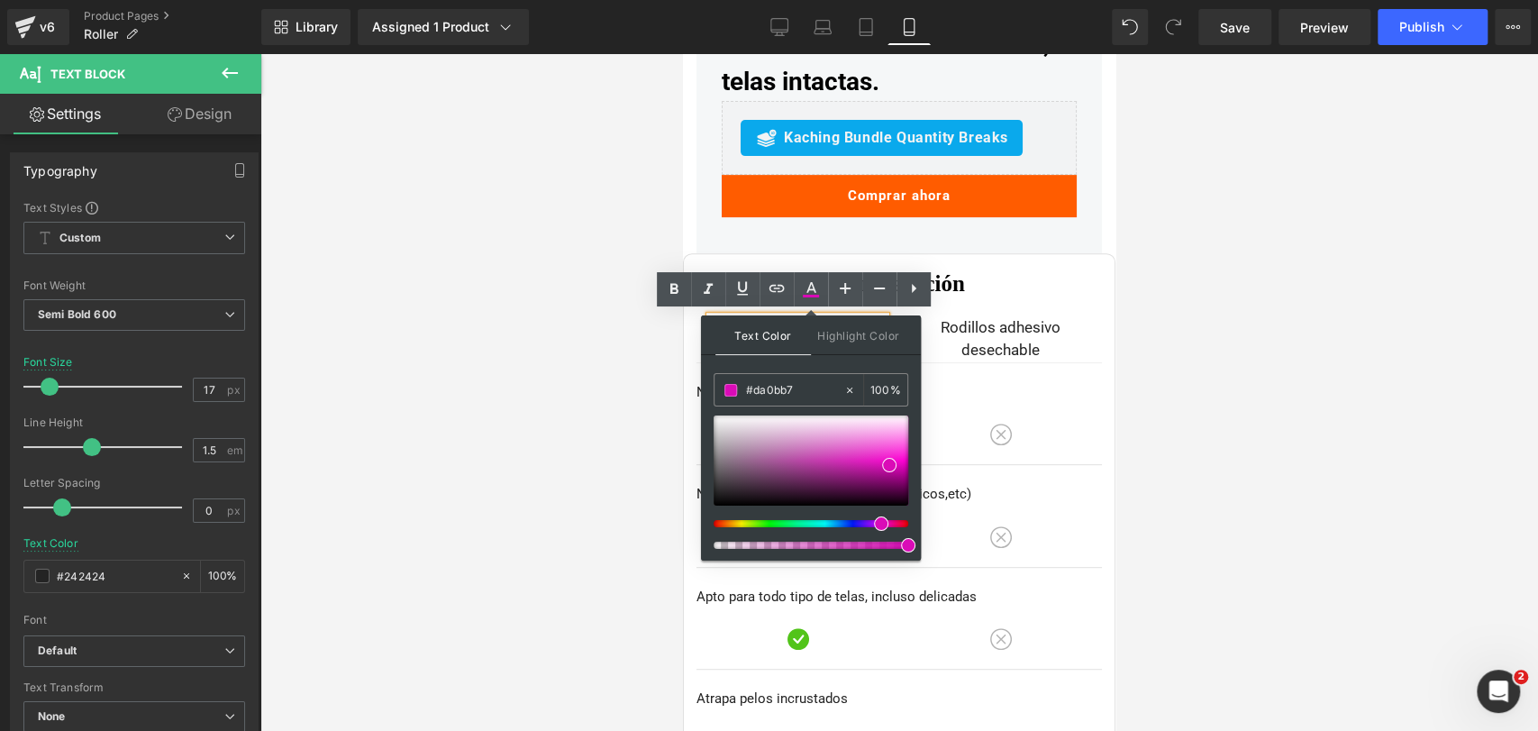
click at [1035, 276] on h2 "Comparación" at bounding box center [898, 283] width 405 height 27
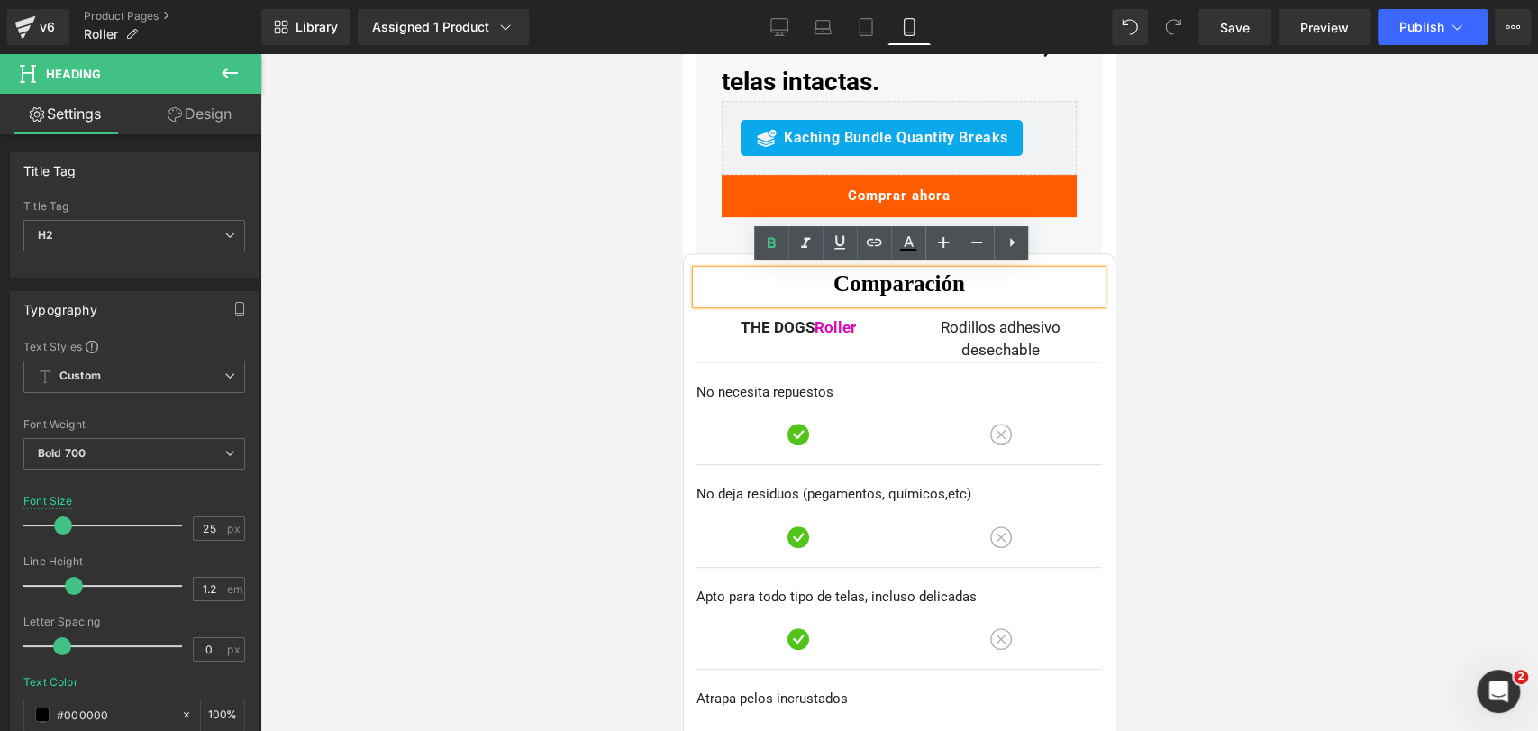
click at [1262, 351] on div at bounding box center [898, 392] width 1277 height 677
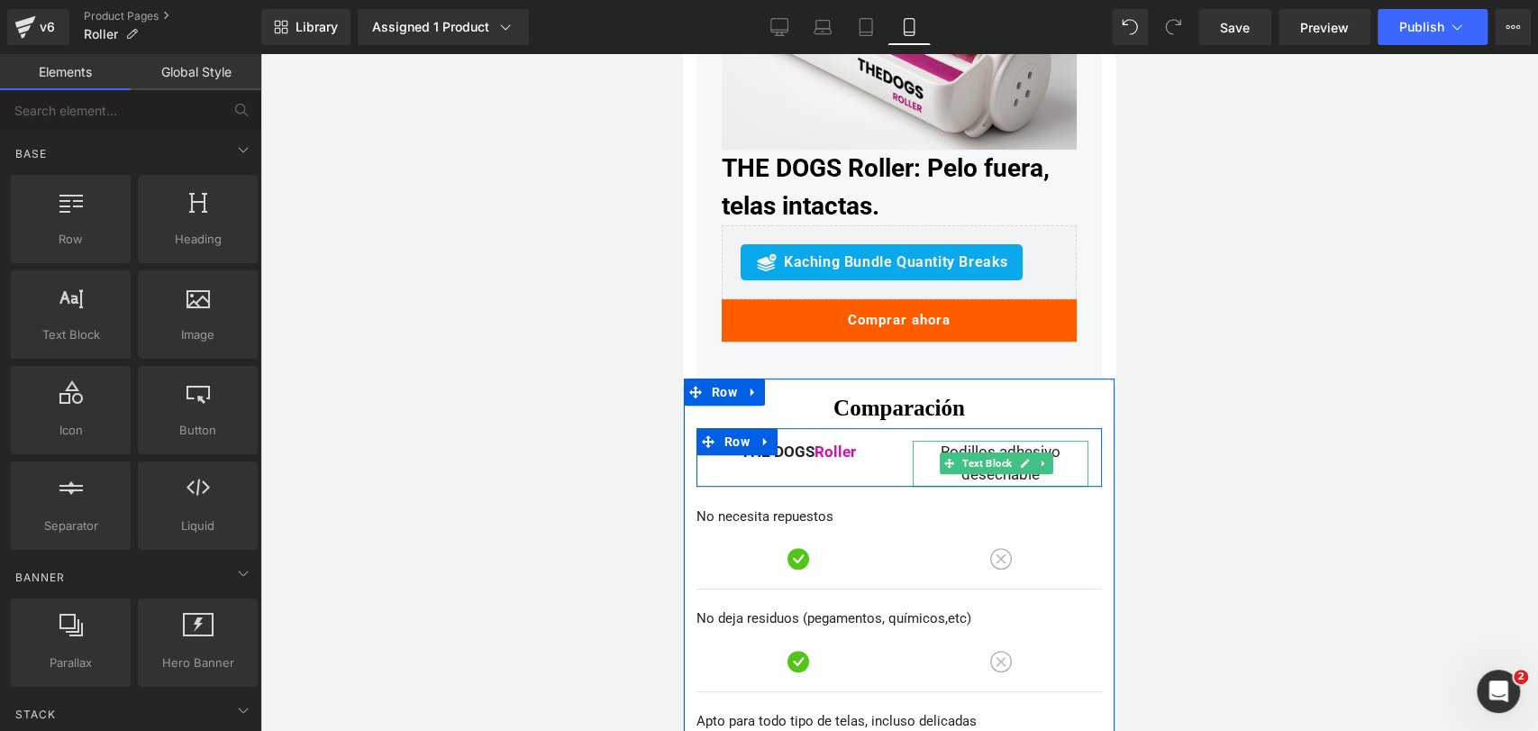
scroll to position [4881, 0]
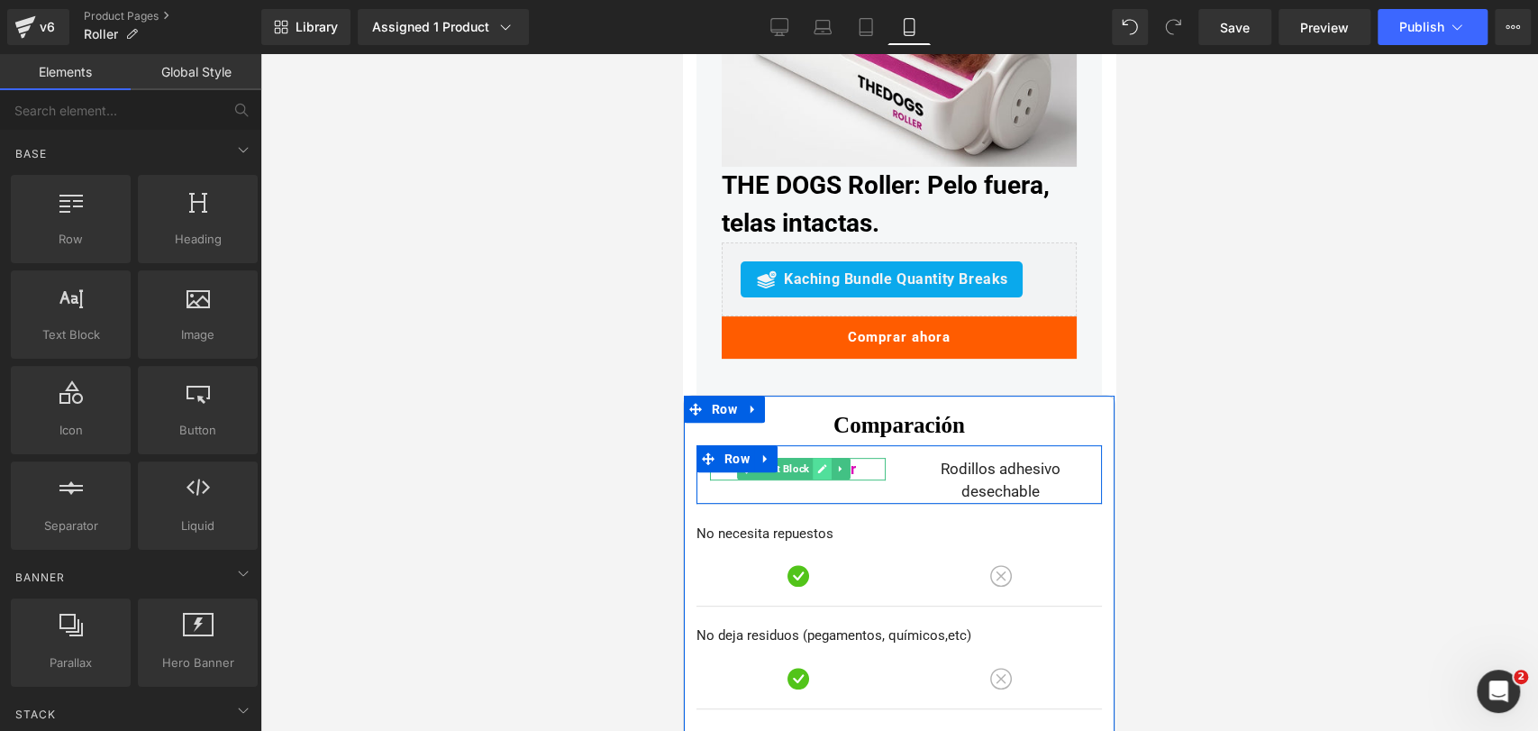
click at [821, 466] on icon at bounding box center [822, 468] width 10 height 11
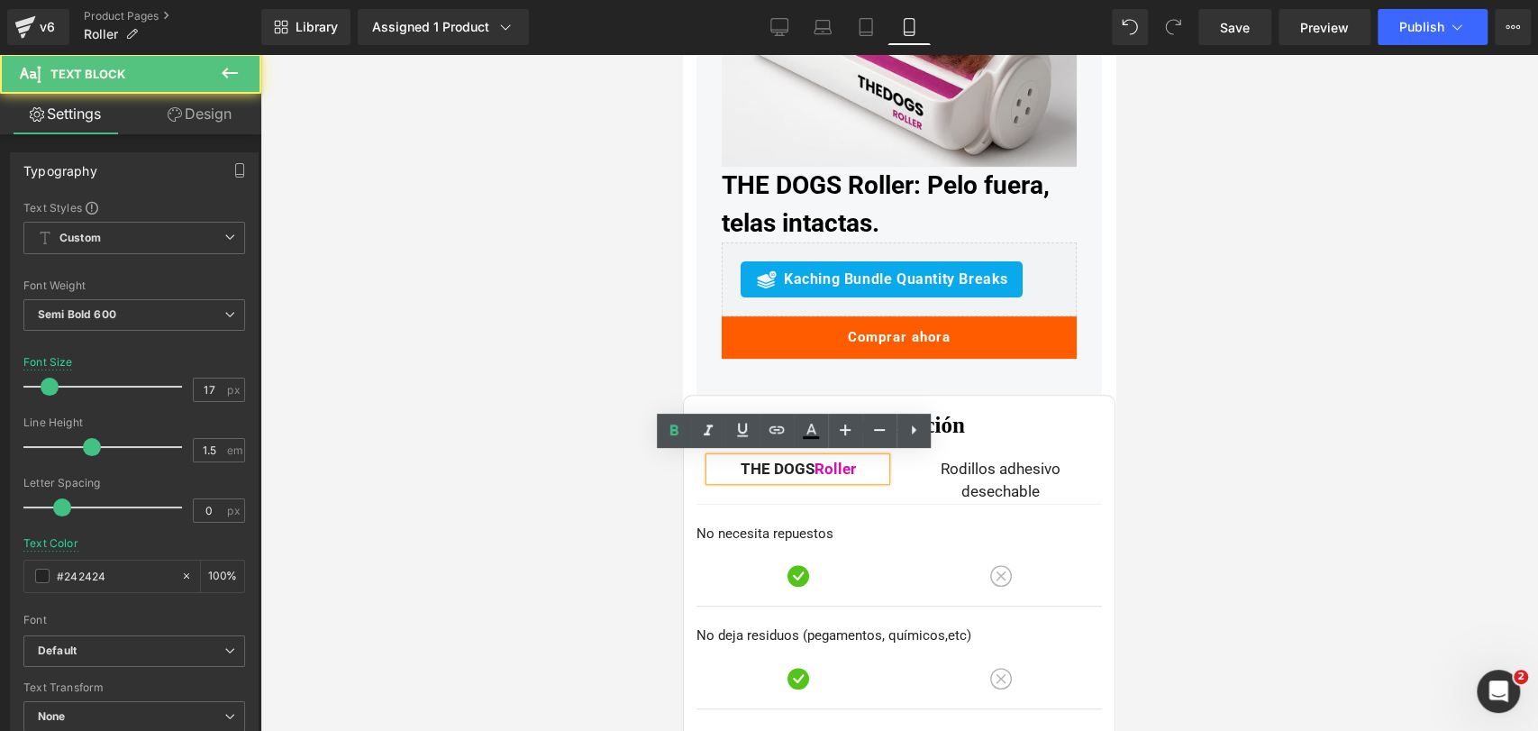
drag, startPoint x: 827, startPoint y: 466, endPoint x: 867, endPoint y: 466, distance: 39.6
click at [867, 466] on p "THE DOGS Roller" at bounding box center [798, 469] width 176 height 23
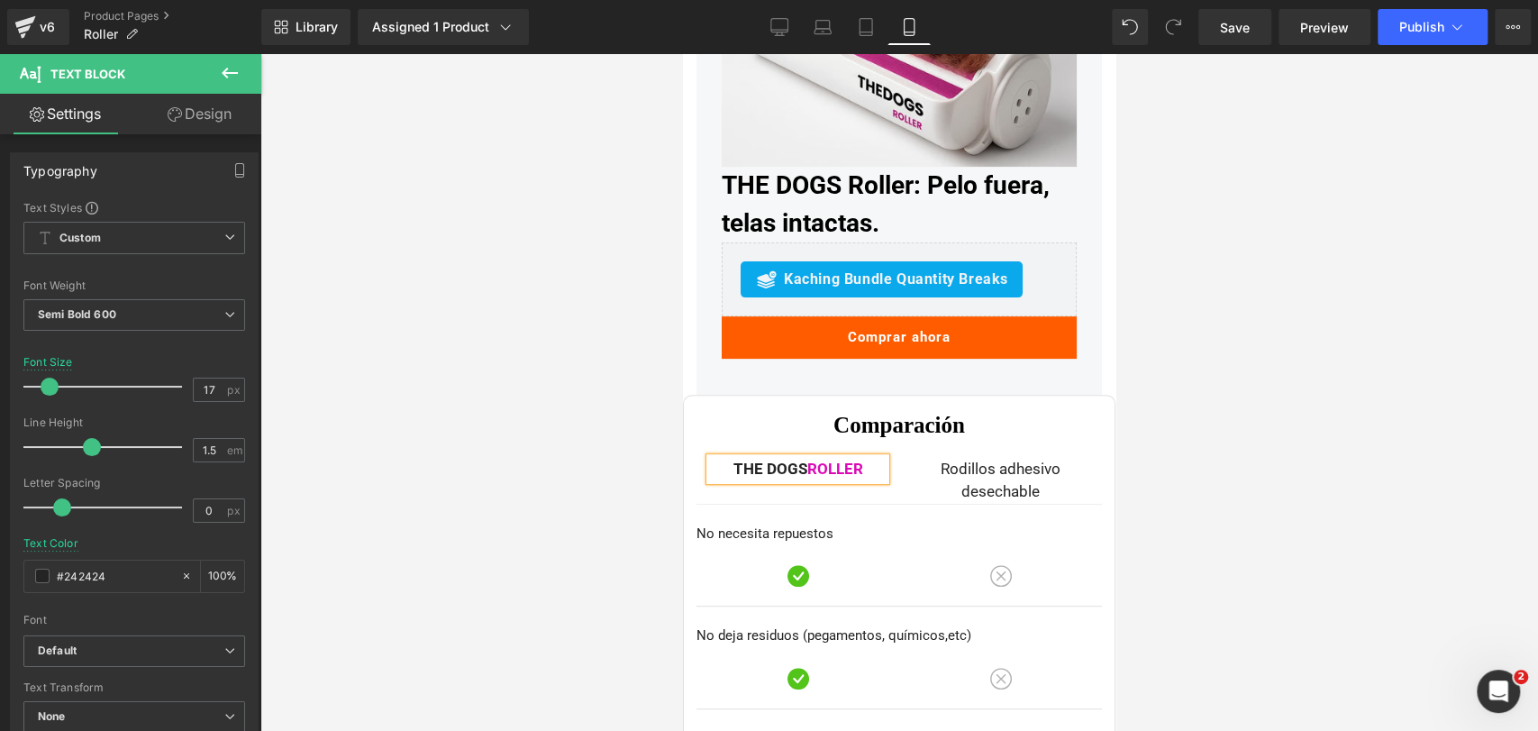
click at [1218, 347] on div at bounding box center [898, 392] width 1277 height 677
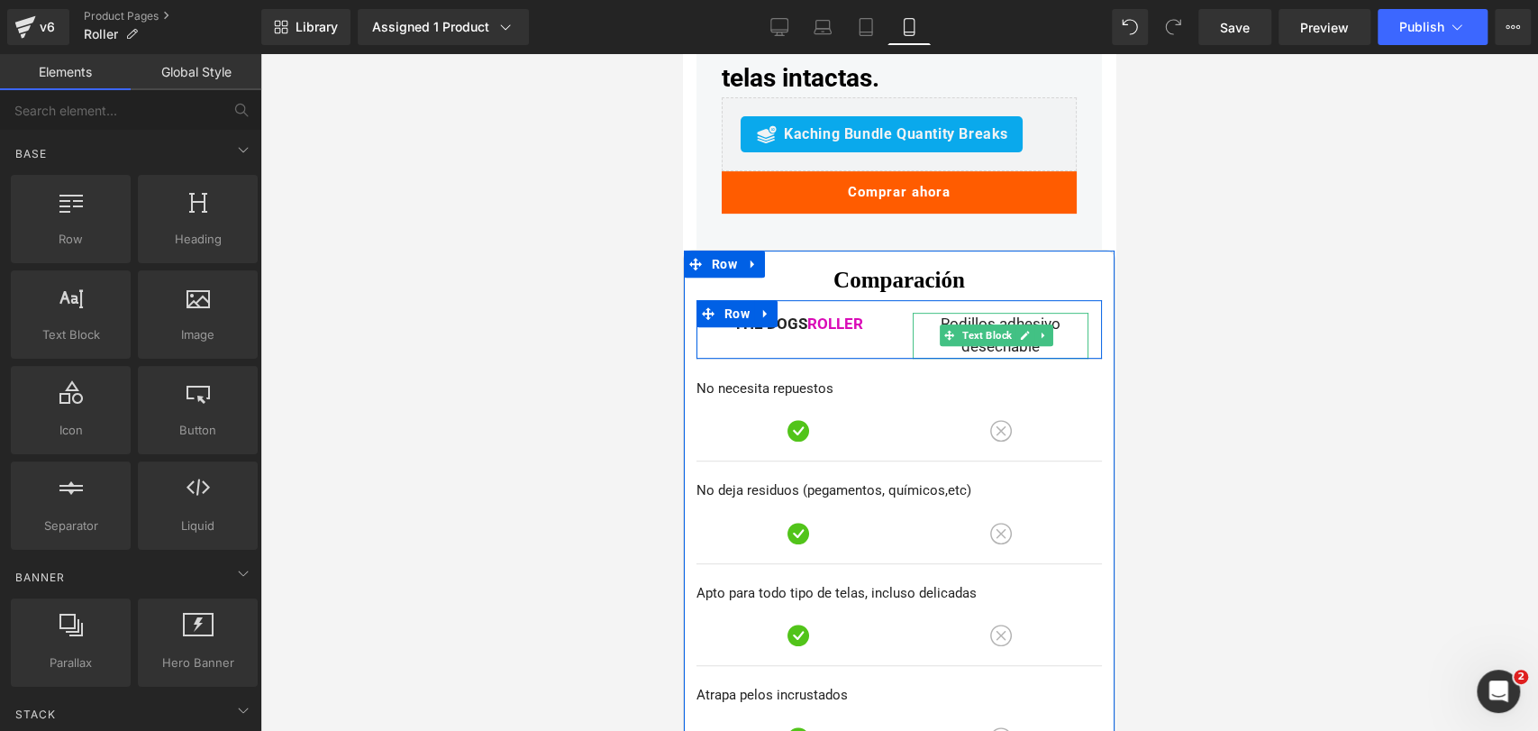
scroll to position [5004, 0]
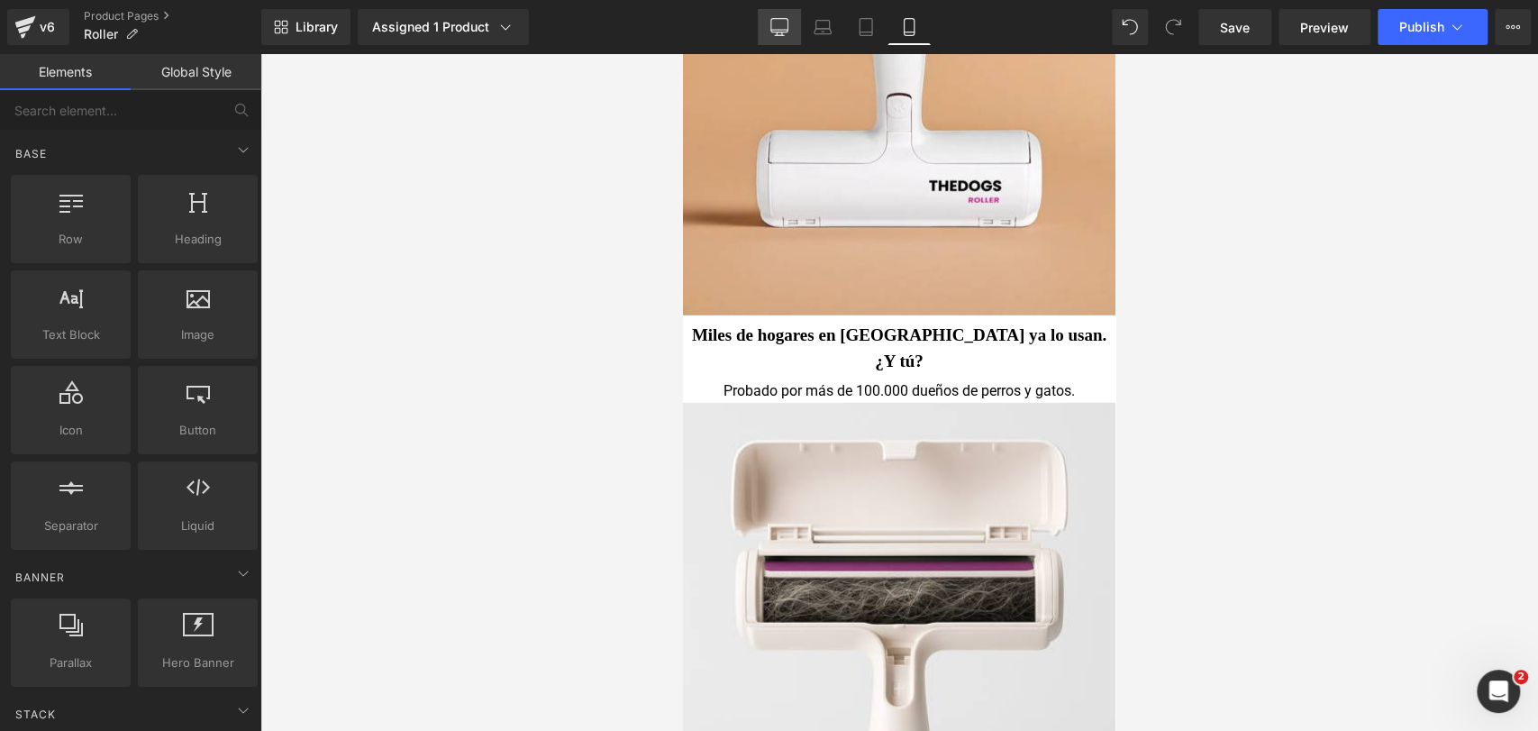
click at [779, 34] on icon at bounding box center [779, 27] width 18 height 18
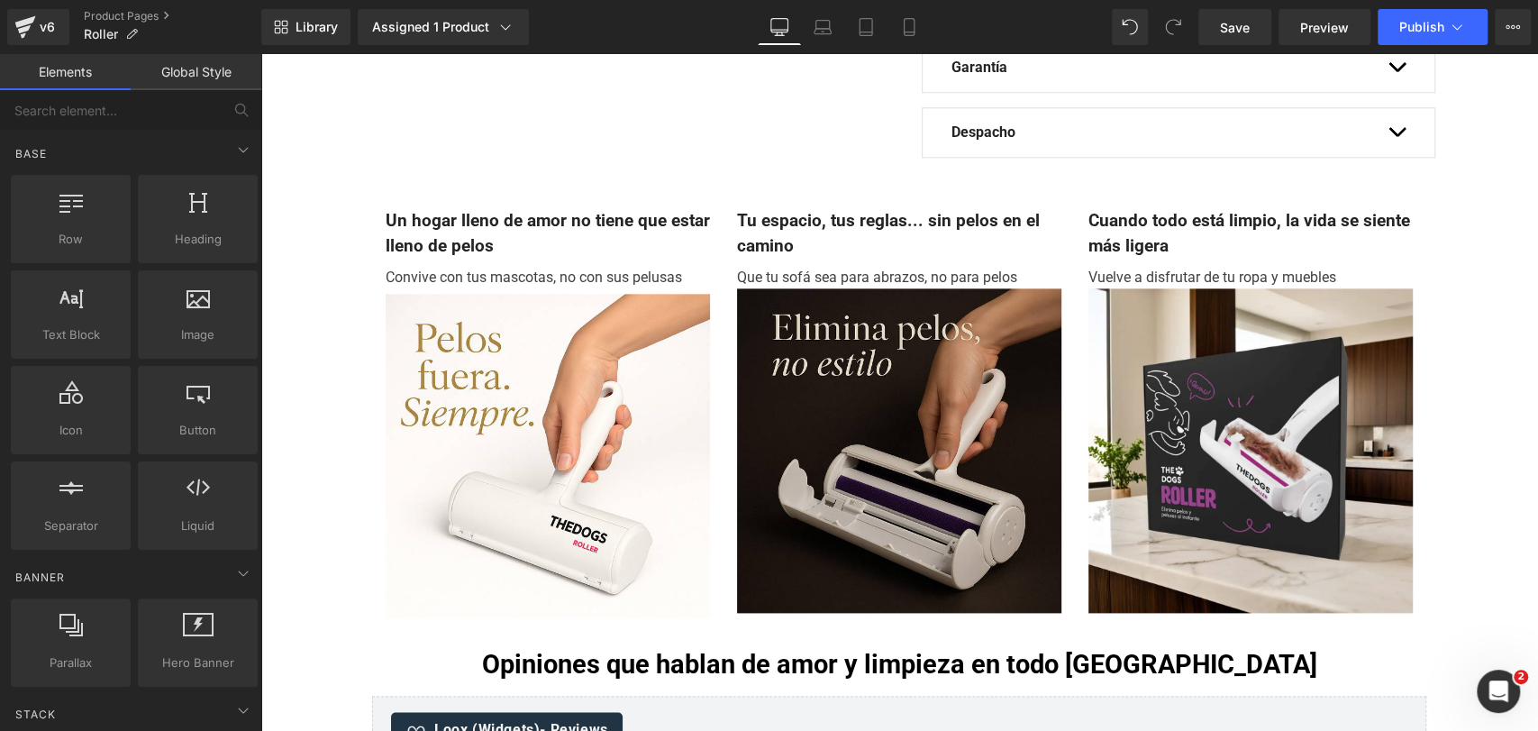
scroll to position [1222, 0]
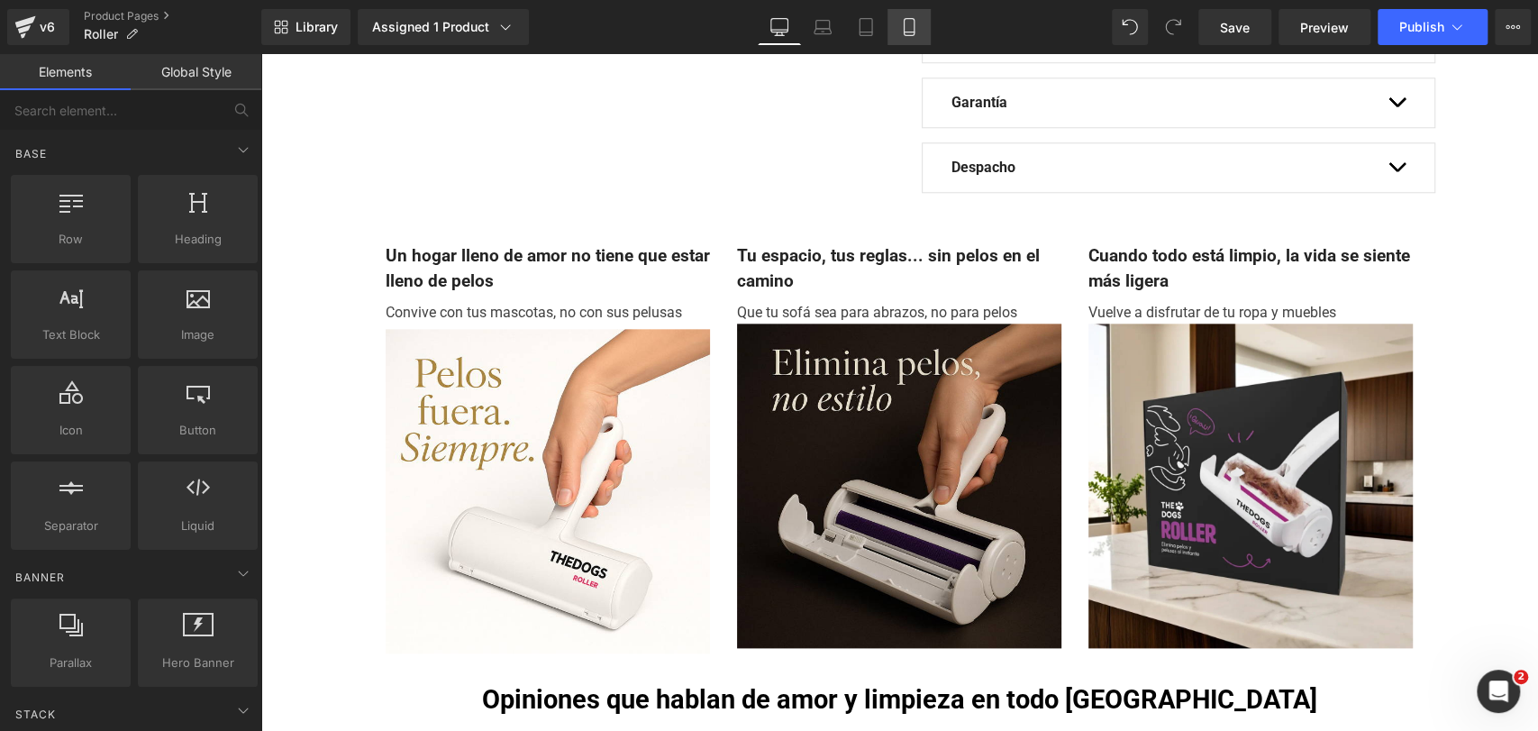
click at [904, 21] on icon at bounding box center [909, 27] width 10 height 17
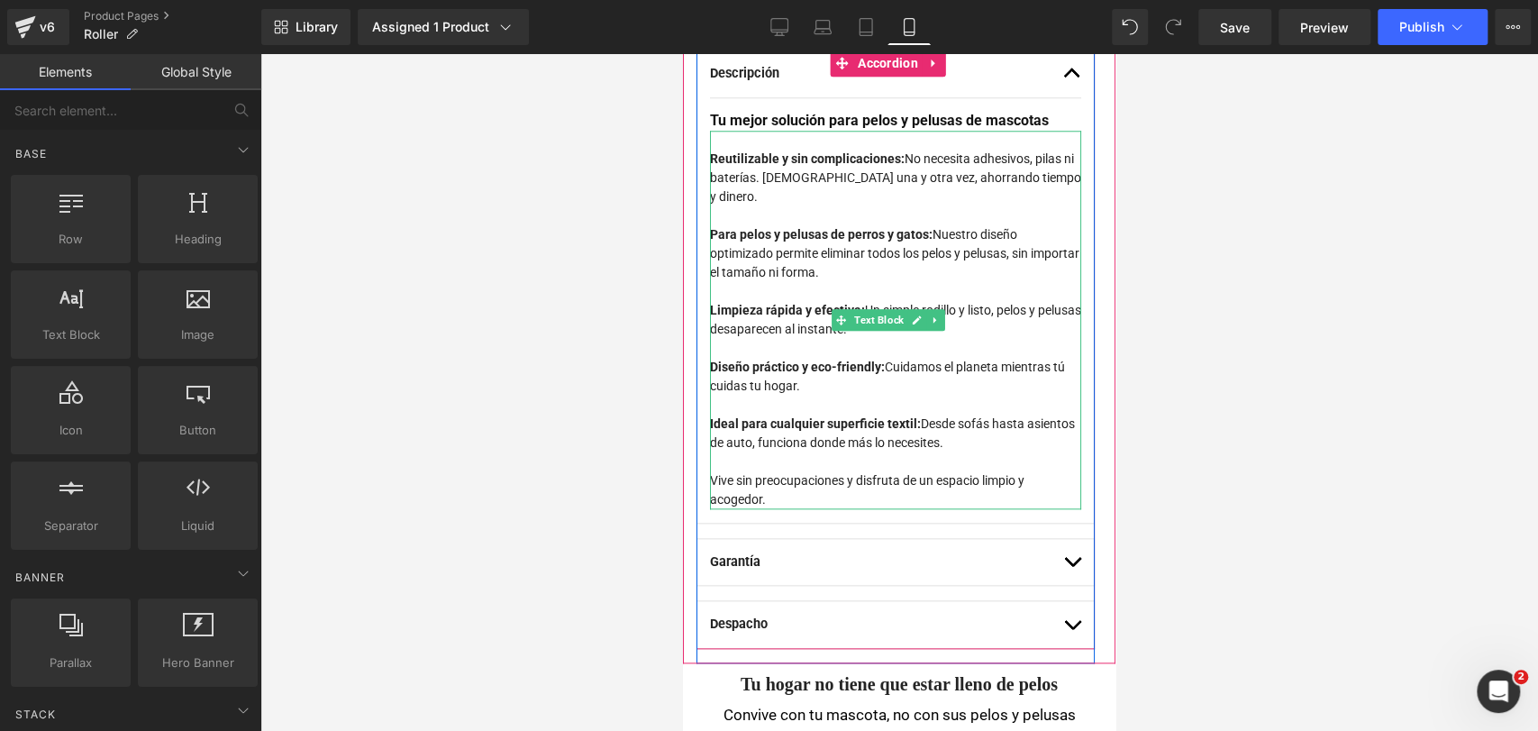
scroll to position [1131, 0]
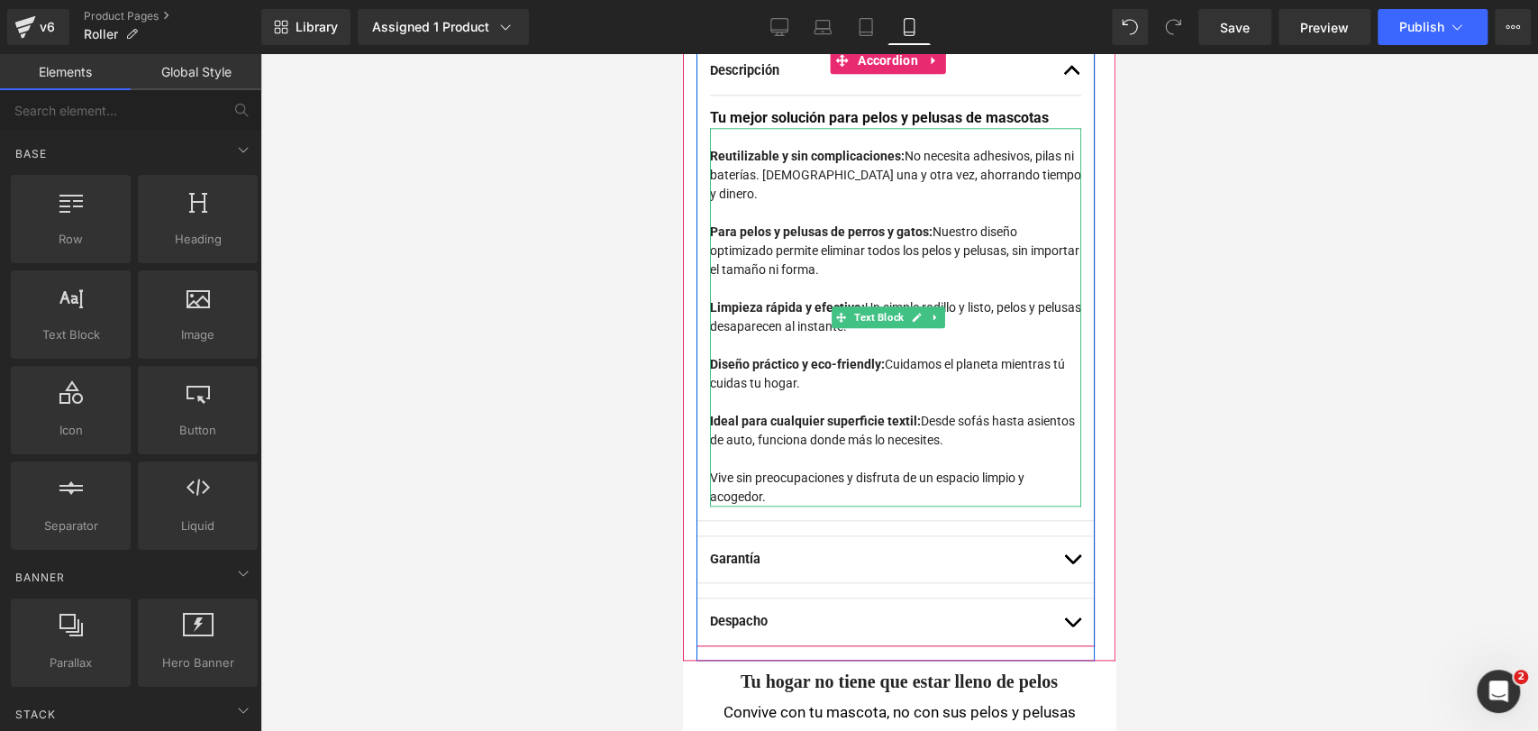
click at [841, 230] on strong "Para pelos y pelusas de perros y gatos:" at bounding box center [821, 231] width 223 height 14
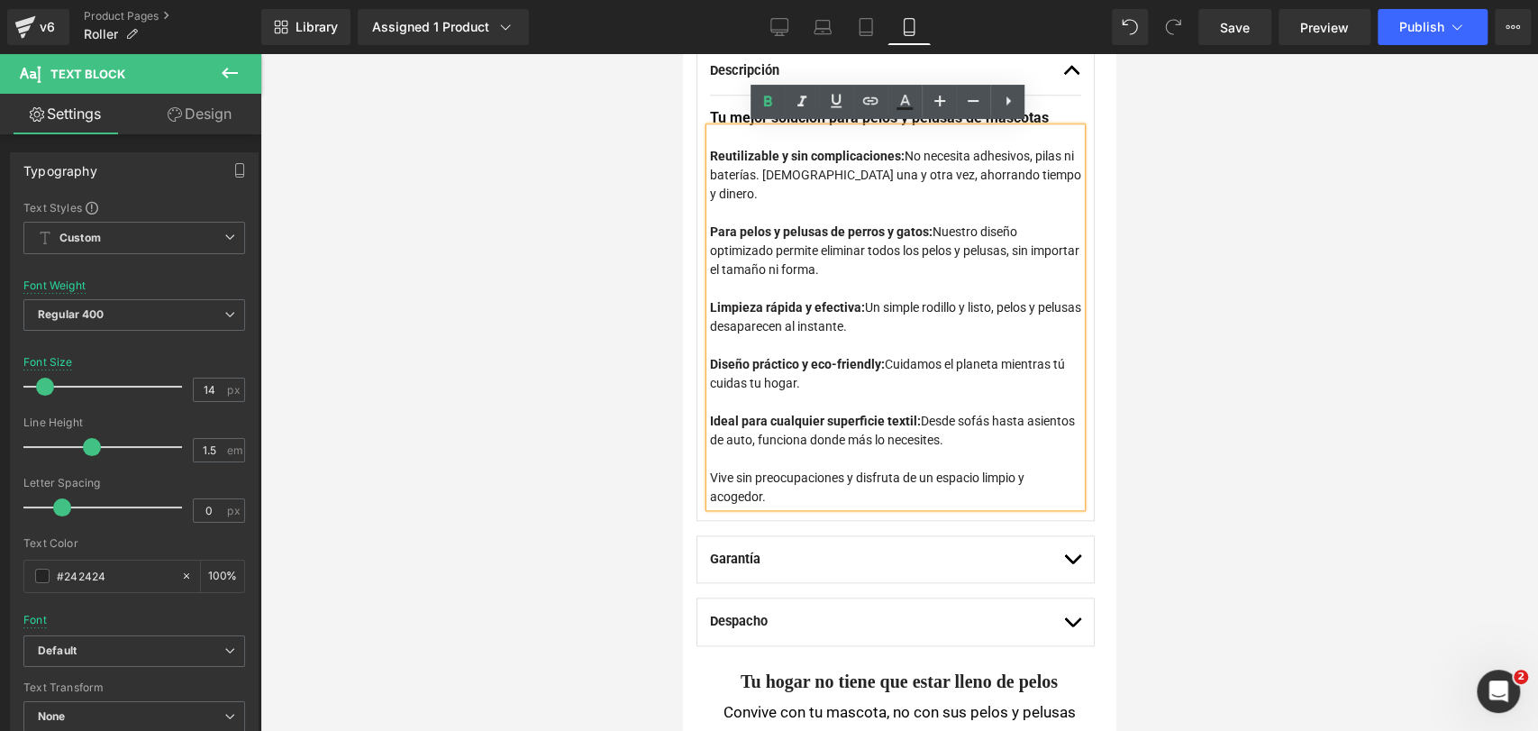
click at [854, 233] on strong "Para pelos y pelusas de perros y gatos:" at bounding box center [821, 231] width 223 height 14
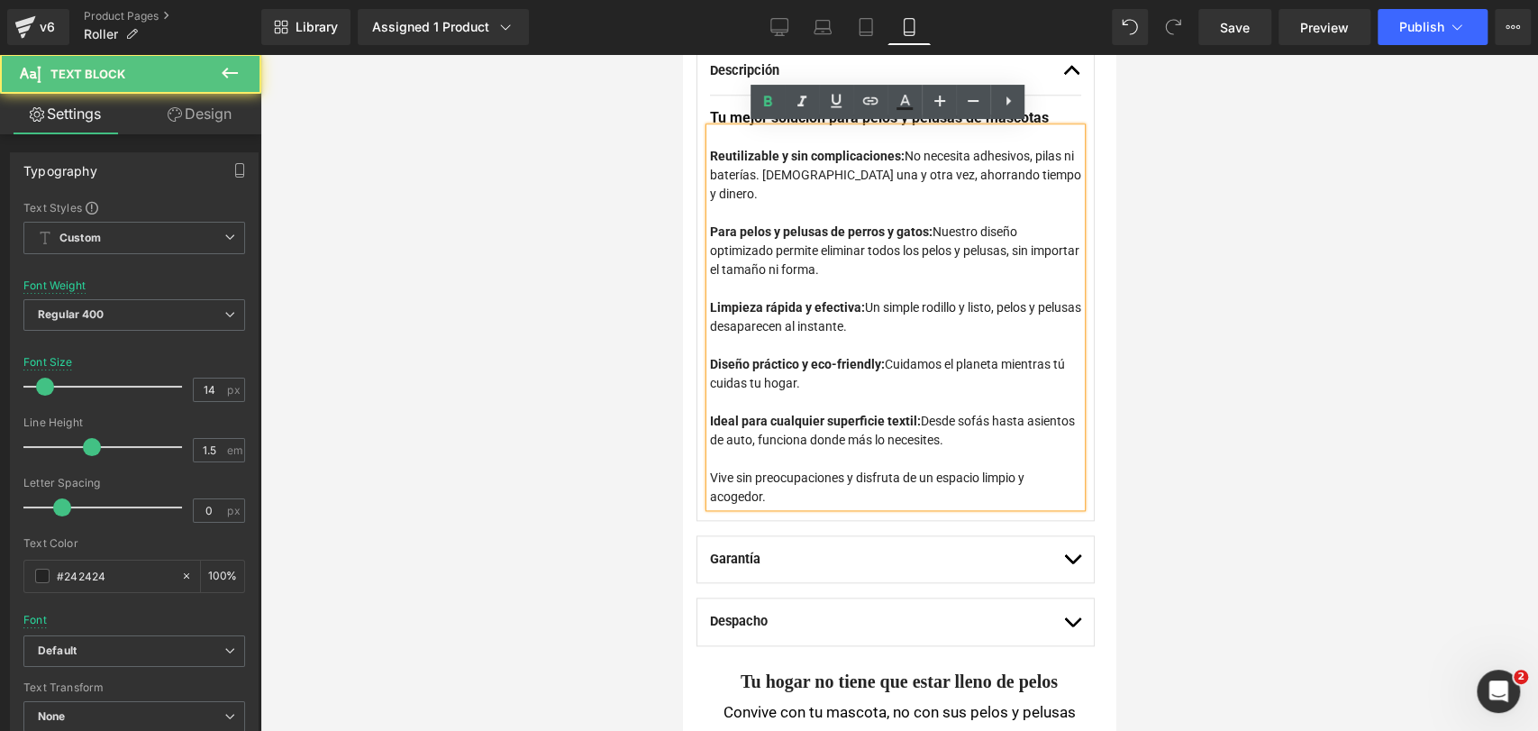
click at [779, 231] on strong "Para pelos y pelusas de perros y gatos:" at bounding box center [821, 231] width 223 height 14
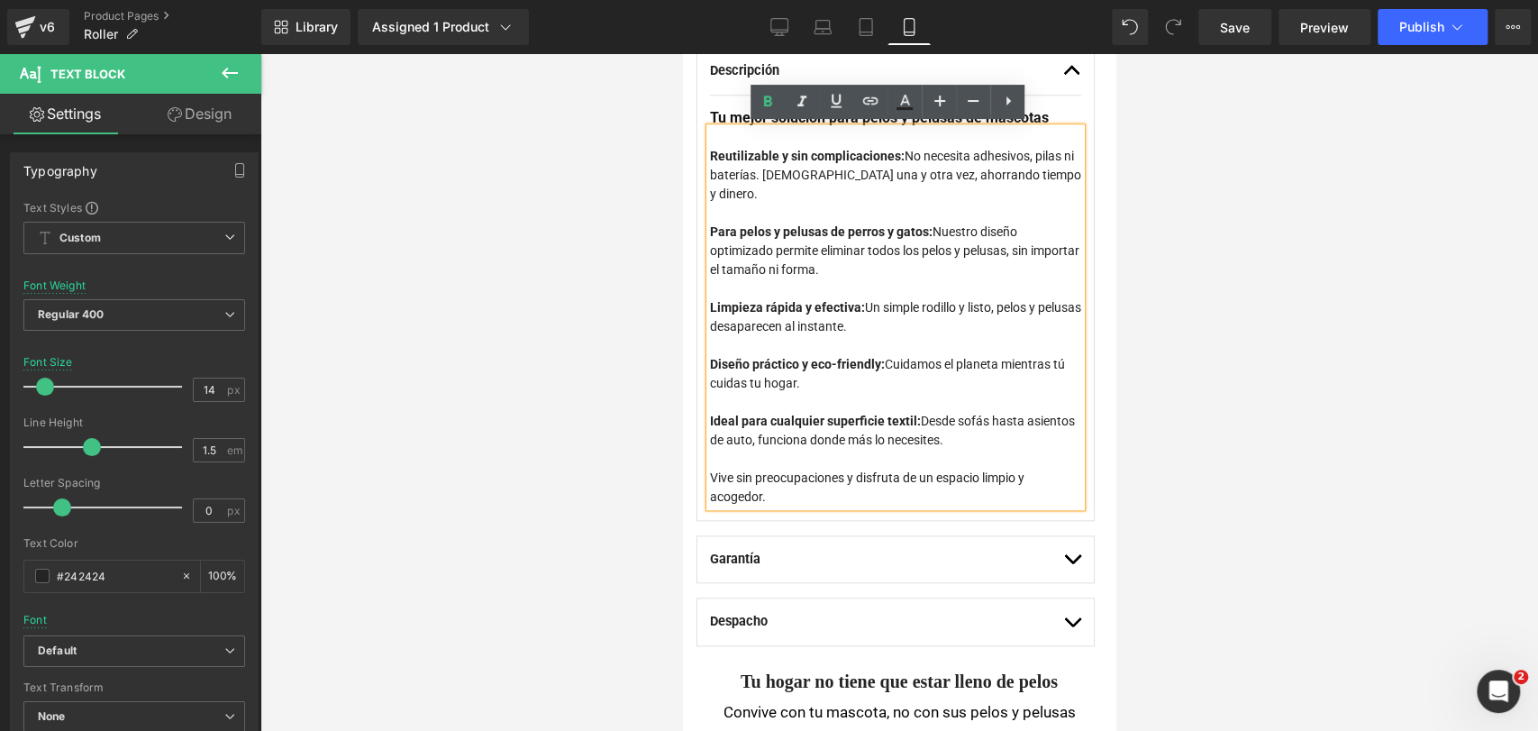
click at [1240, 311] on div at bounding box center [898, 392] width 1277 height 677
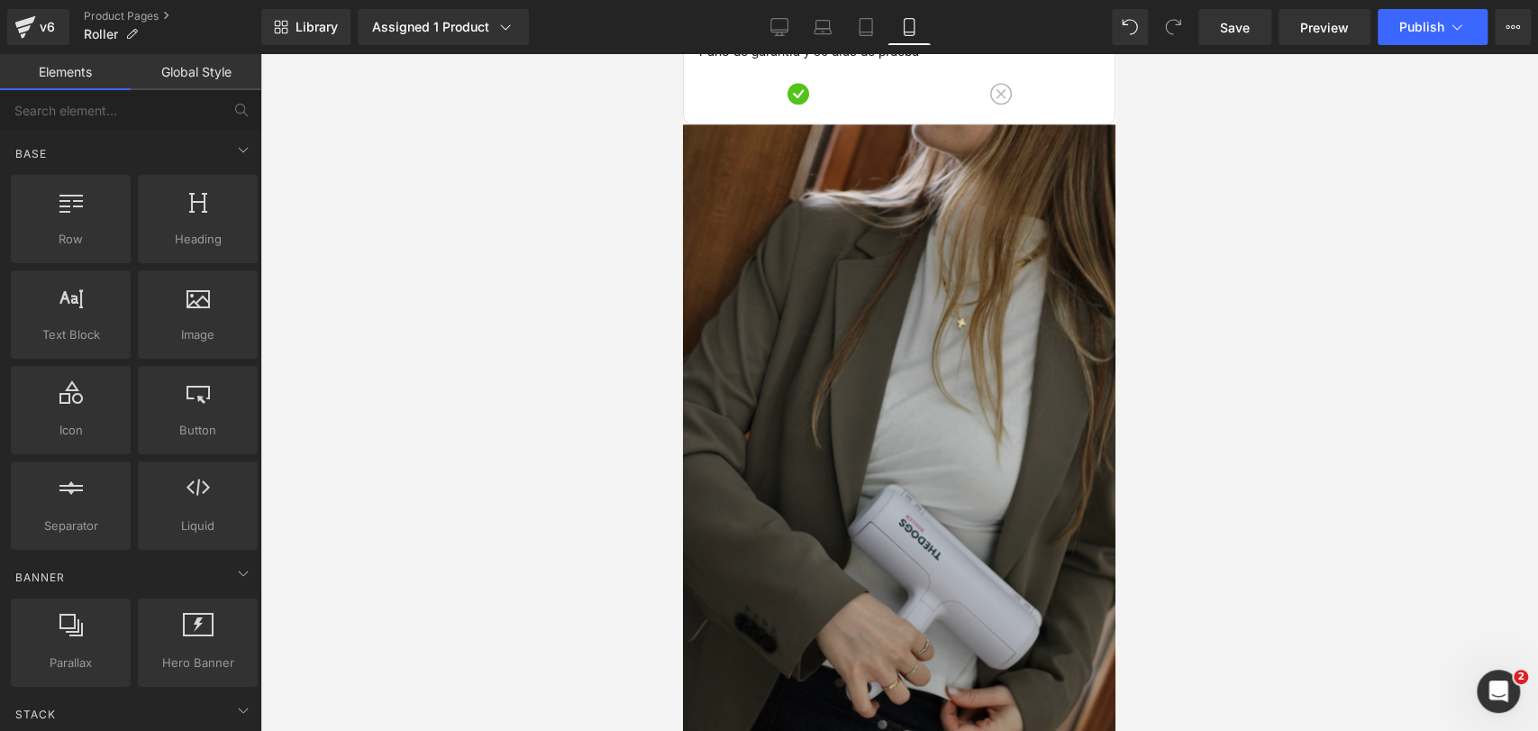
scroll to position [5997, 0]
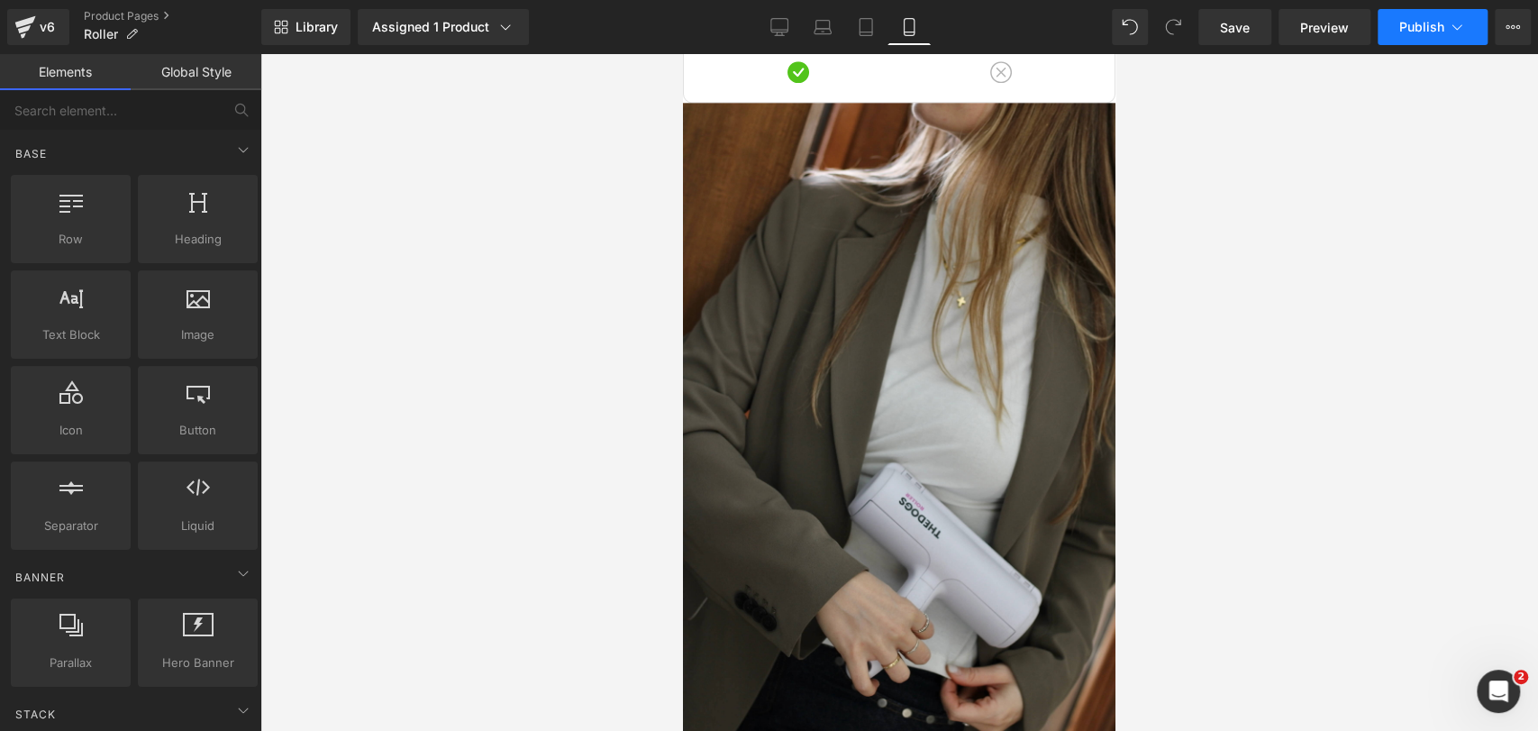
click at [1455, 13] on button "Publish" at bounding box center [1432, 27] width 110 height 36
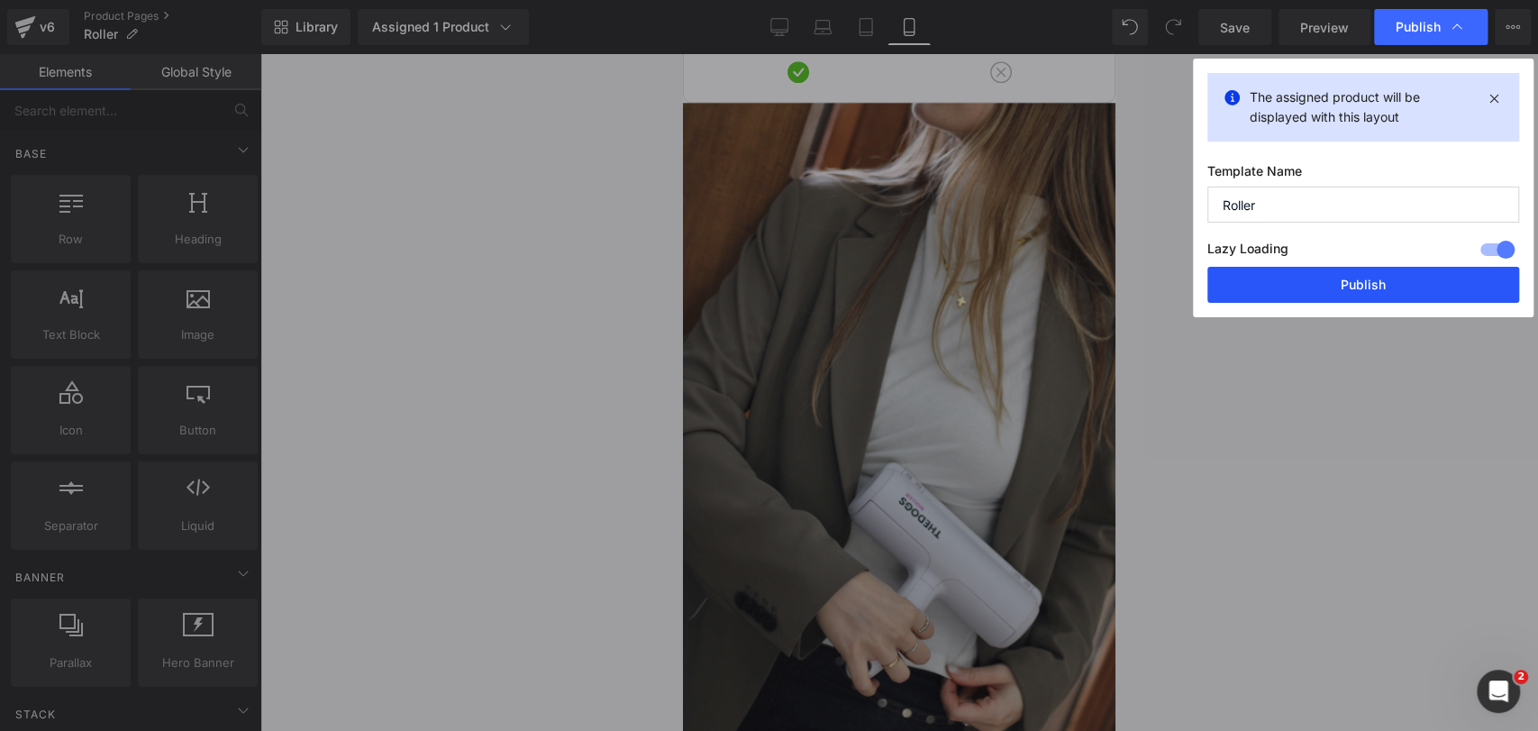
click at [1285, 276] on button "Publish" at bounding box center [1363, 285] width 312 height 36
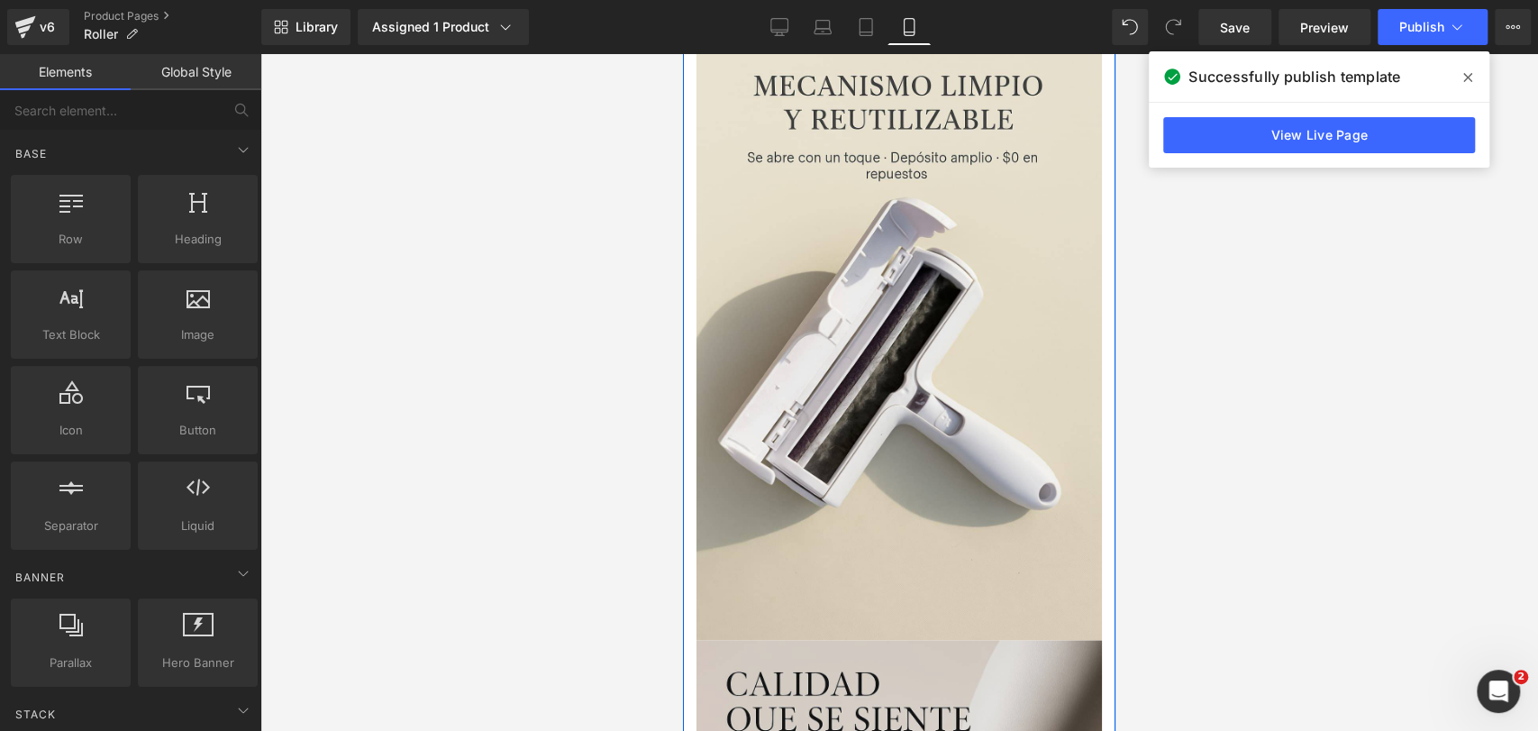
scroll to position [2272, 0]
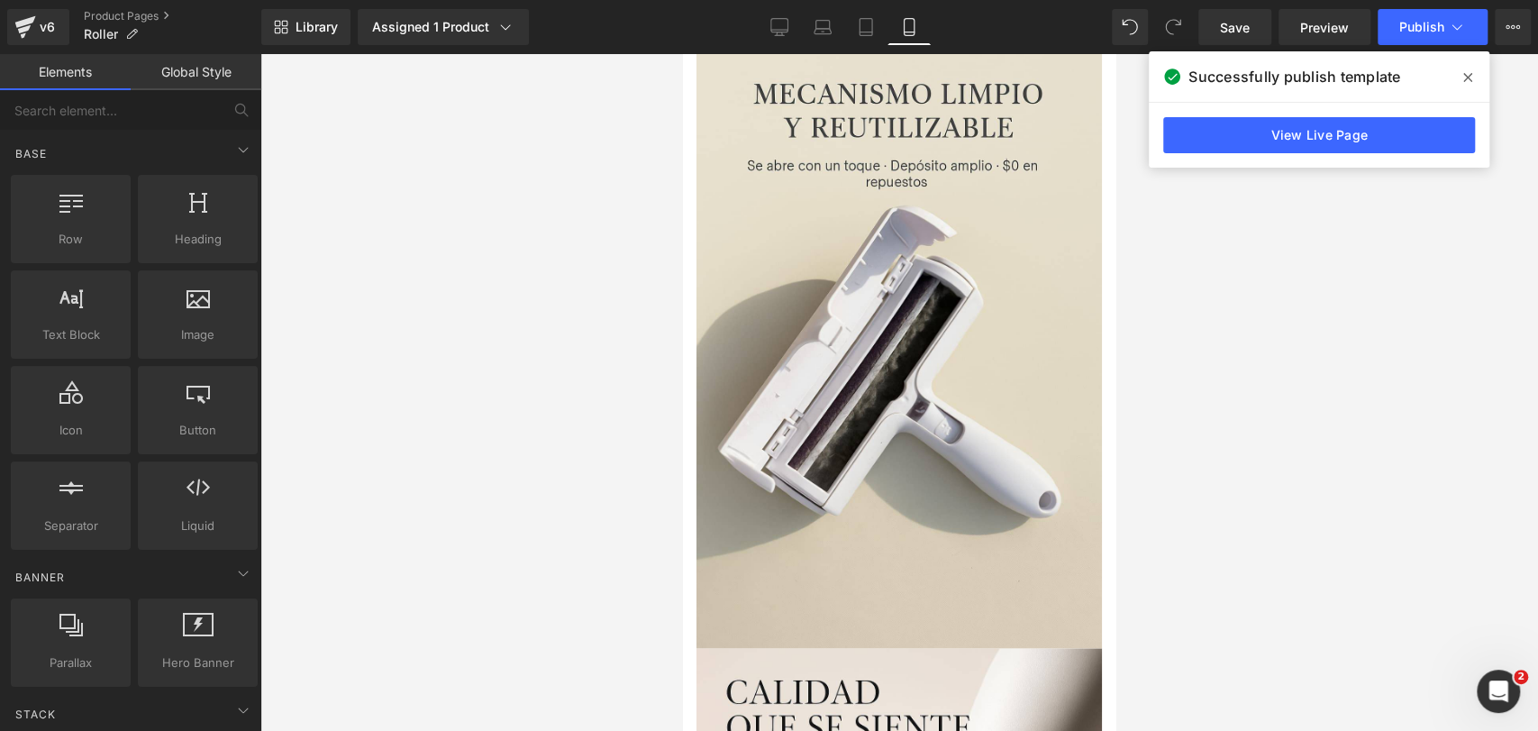
click at [1462, 74] on span at bounding box center [1467, 77] width 29 height 29
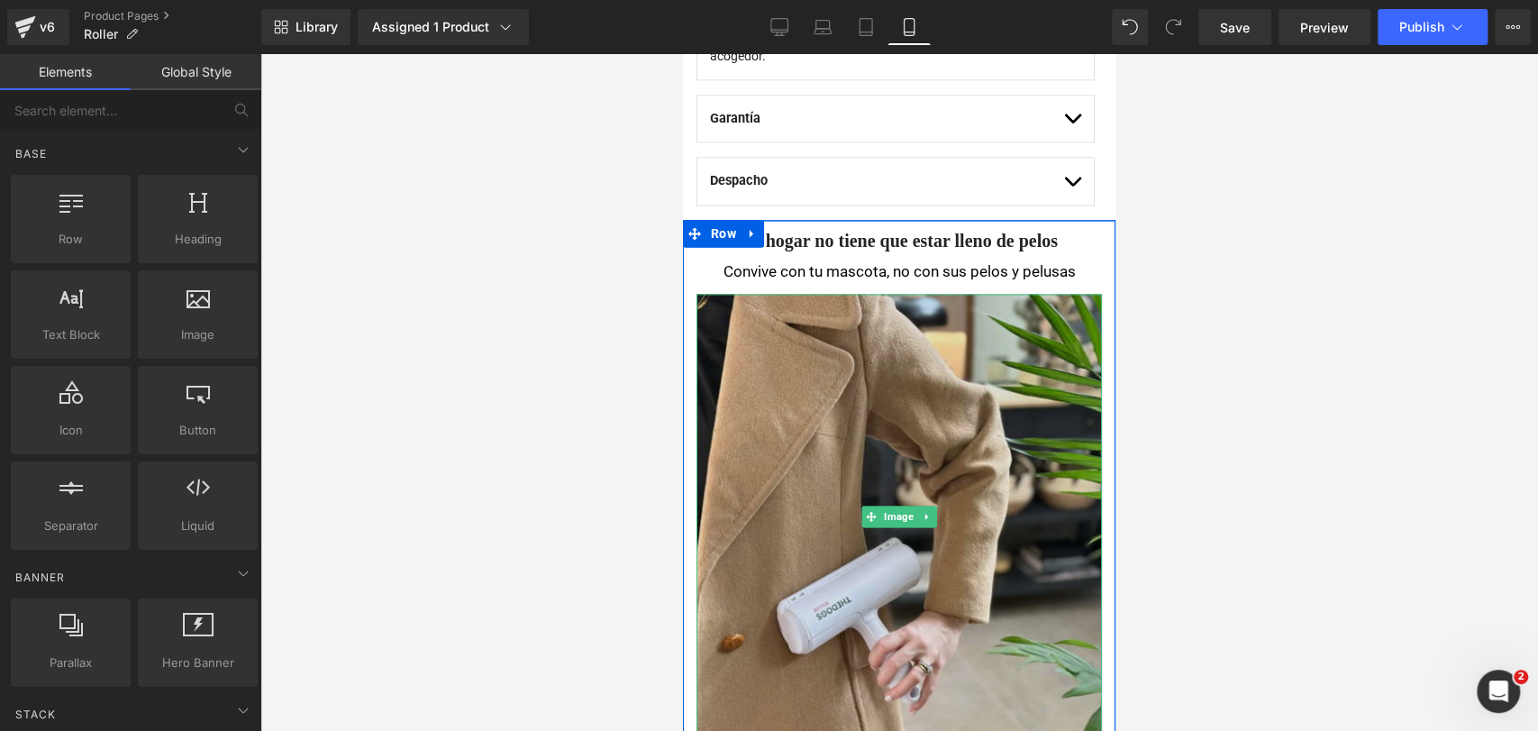
scroll to position [1566, 0]
